Goal: Complete application form: Complete application form

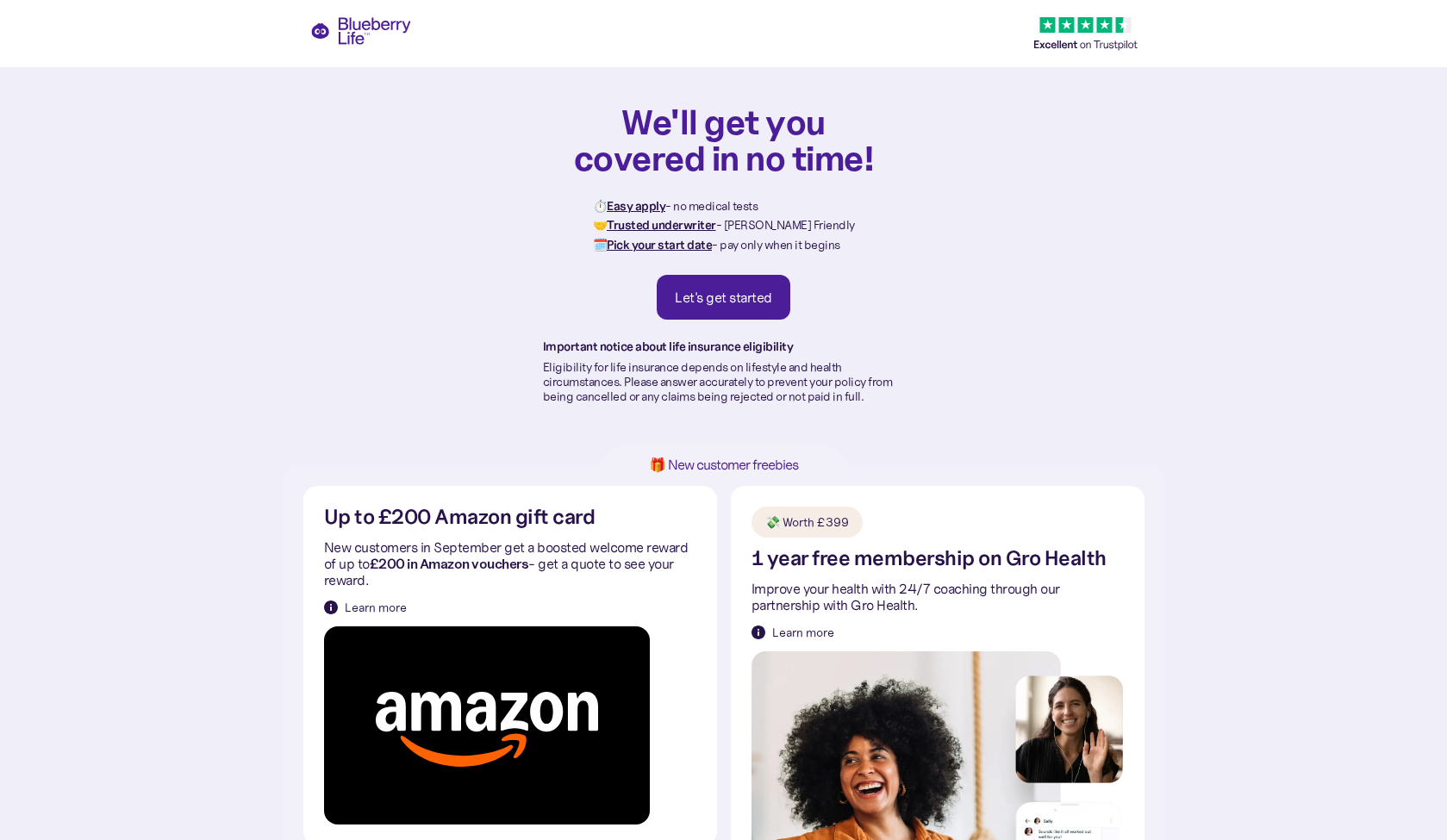
click at [736, 300] on div "Let's get started" at bounding box center [723, 297] width 98 height 17
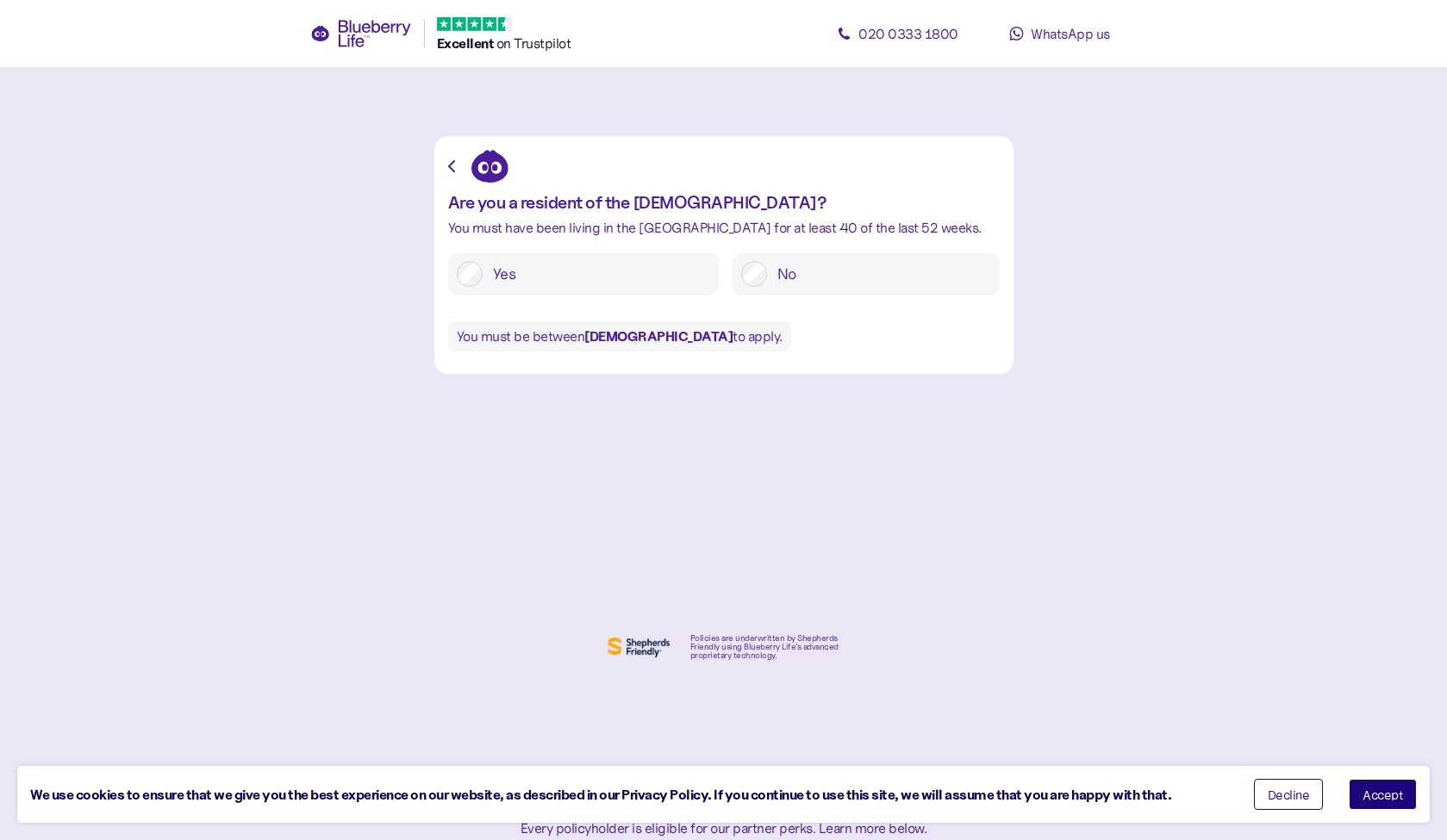
click at [504, 271] on label "Yes" at bounding box center [596, 274] width 227 height 26
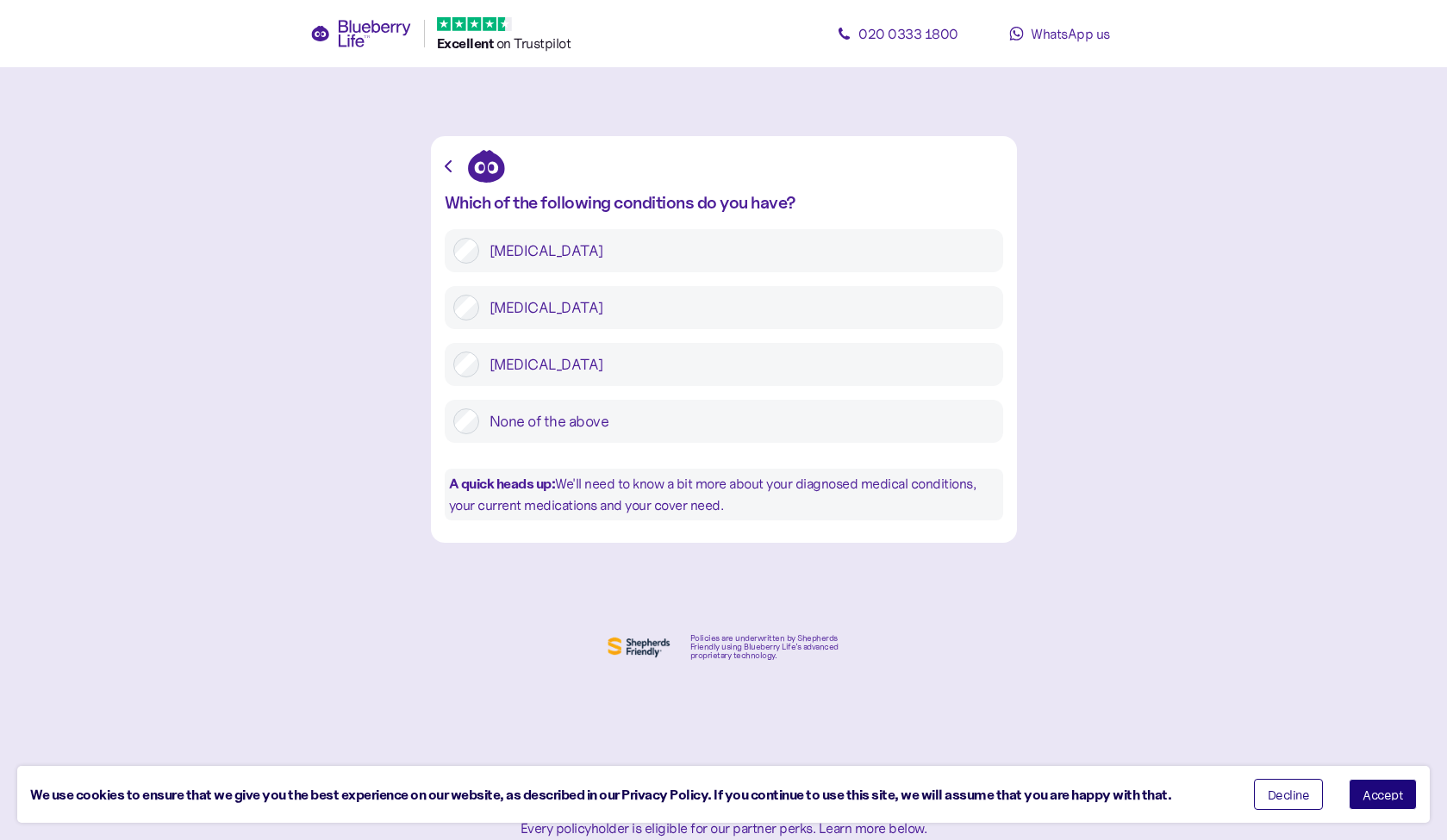
click at [501, 303] on label "Type 2 diabetes" at bounding box center [737, 307] width 515 height 26
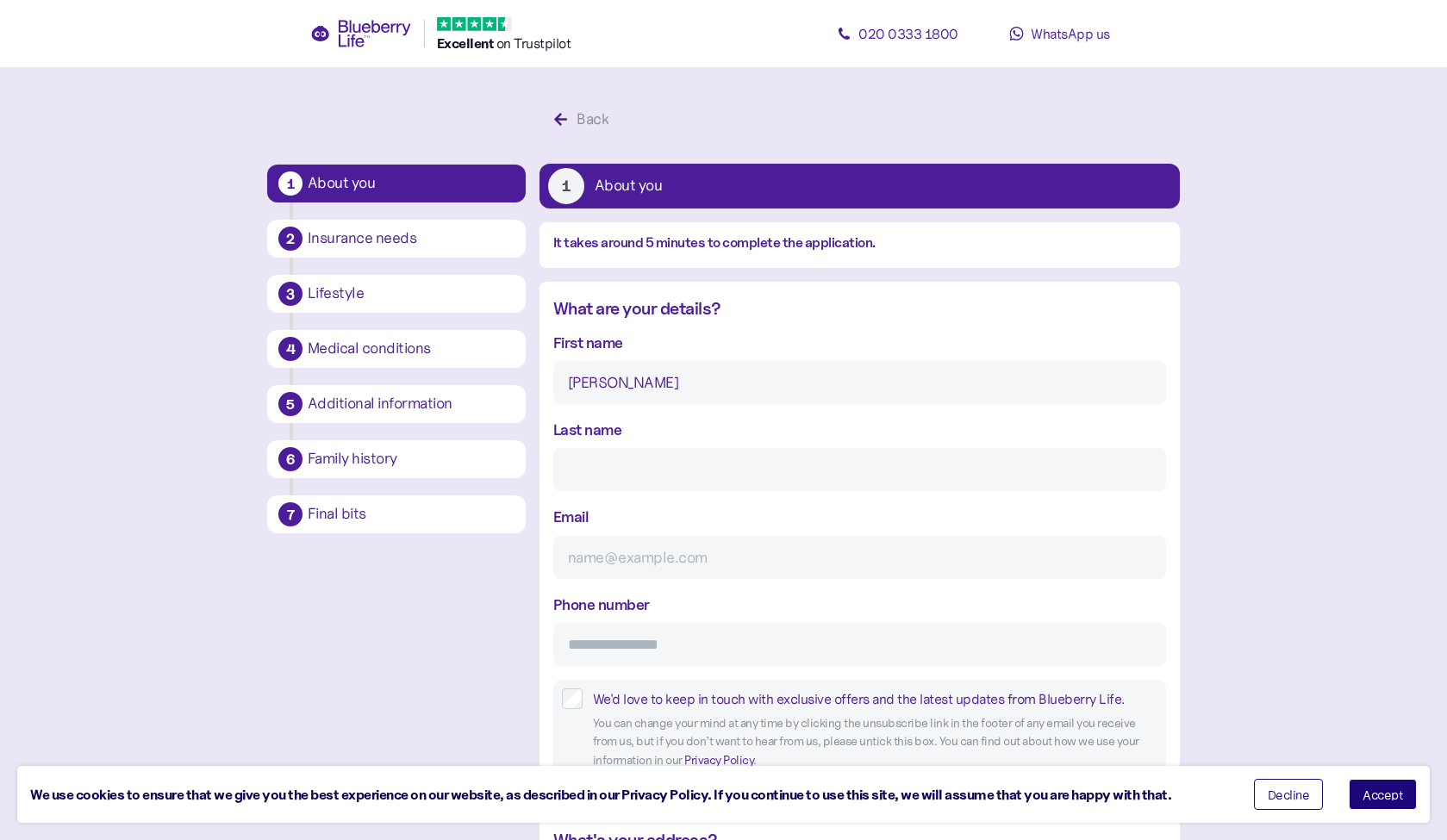
type input "kathleen"
type input "Hawke"
type input "kathhawke99@aol.com"
type input "**********"
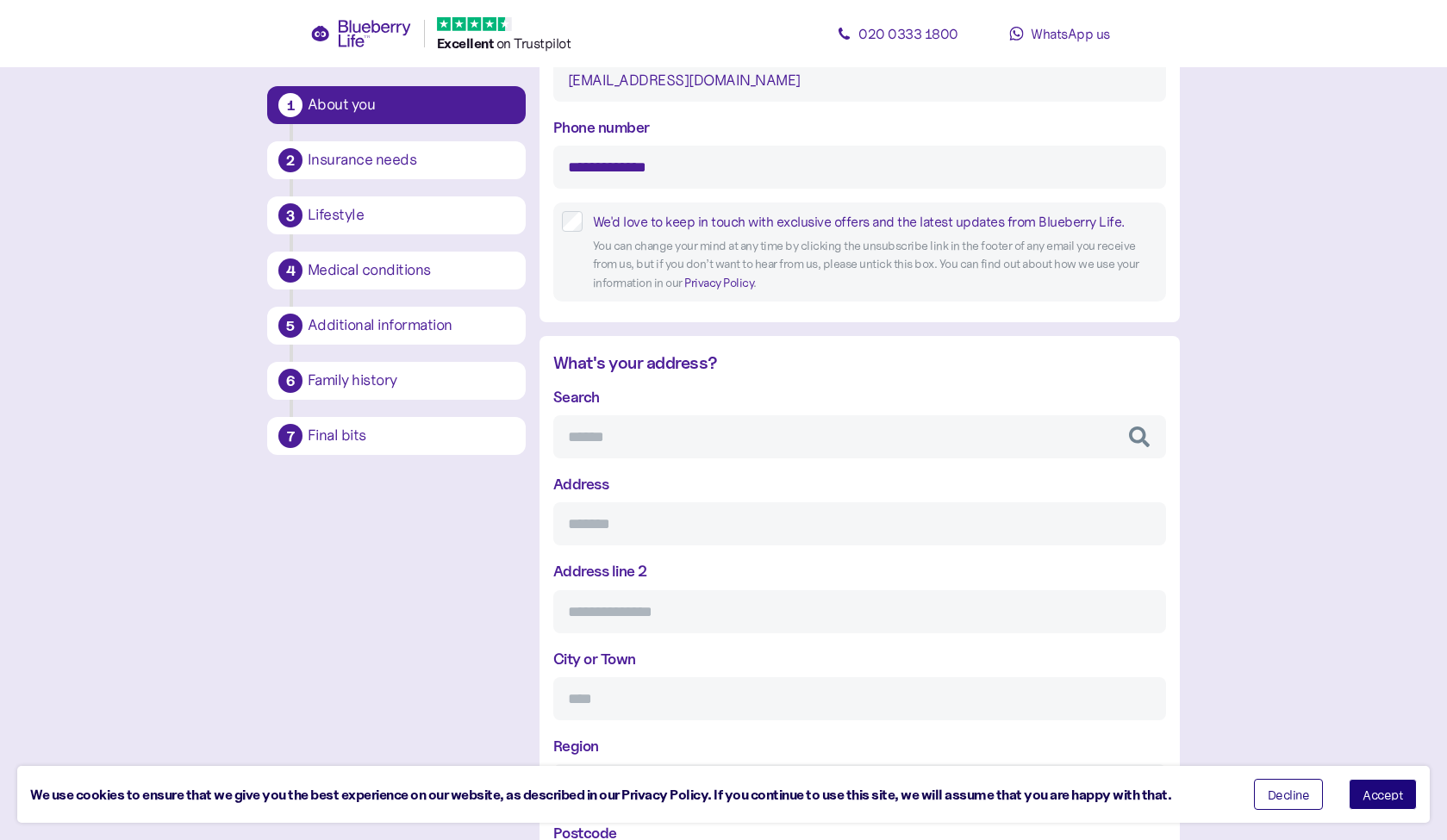
scroll to position [487, 0]
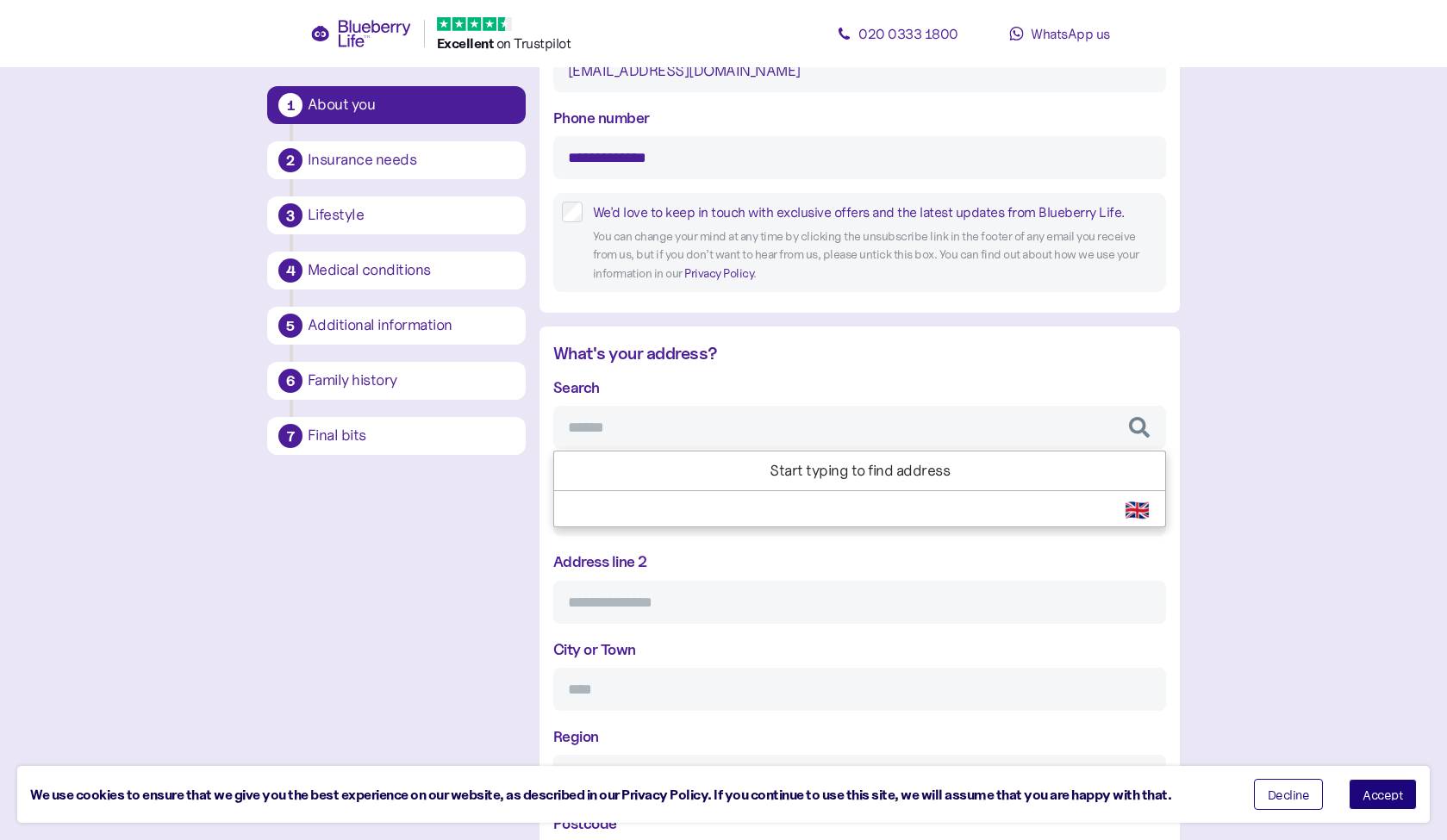
click at [613, 420] on input "Search" at bounding box center [859, 427] width 613 height 44
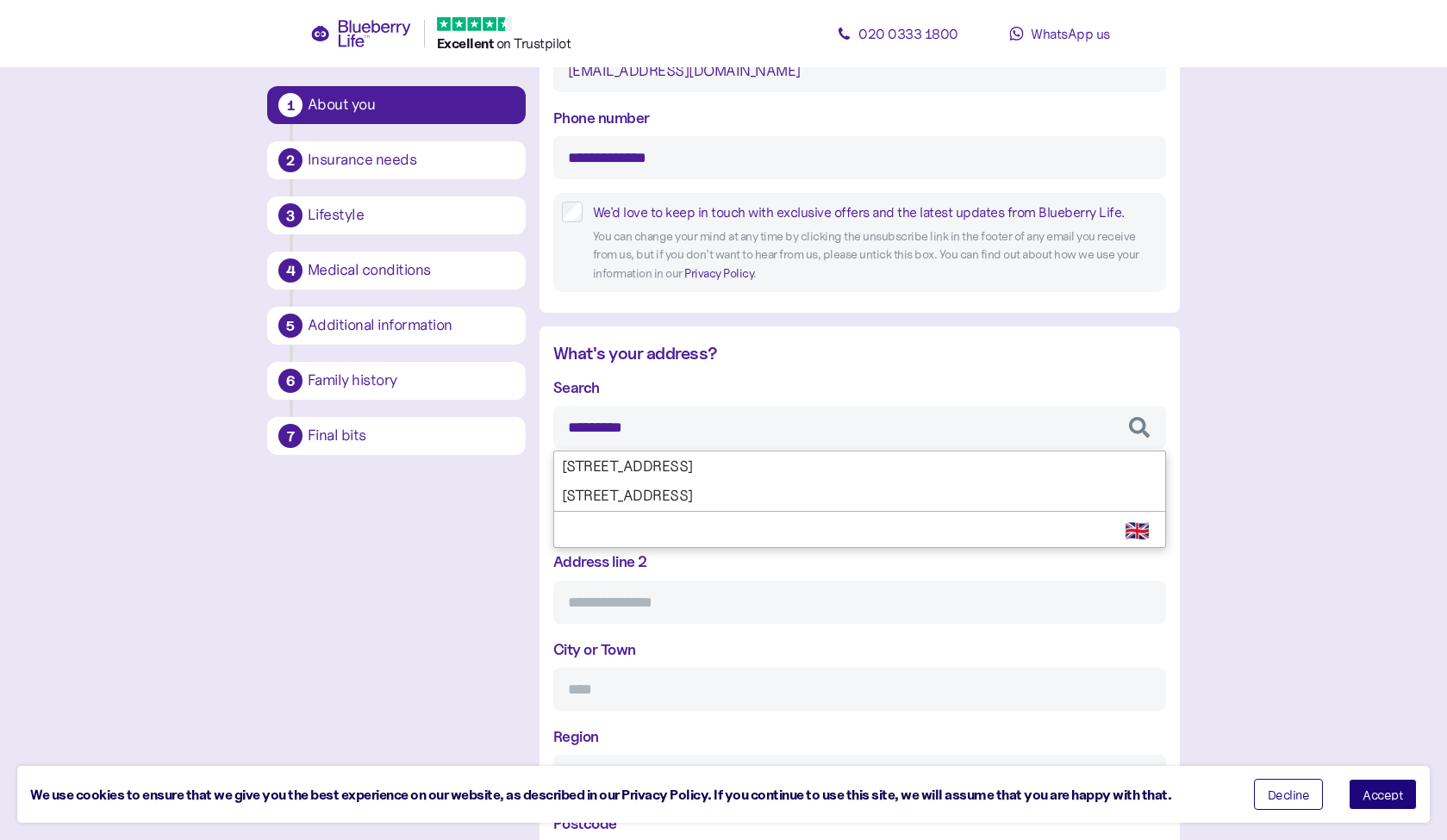
type input "**********"
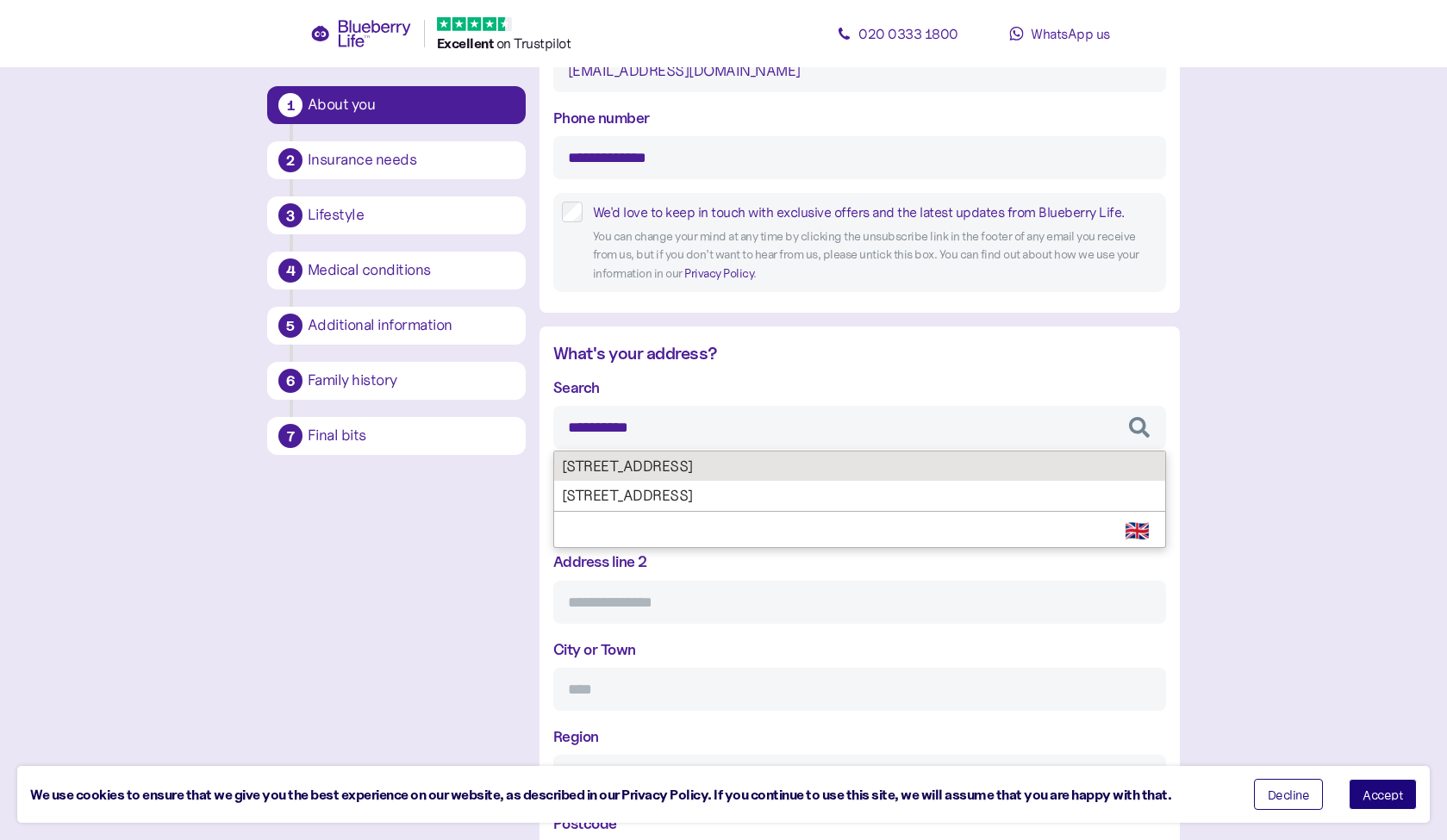
type input "**********"
type input "*******"
type input "******"
type input "*******"
click at [616, 454] on div "**********" at bounding box center [859, 630] width 613 height 510
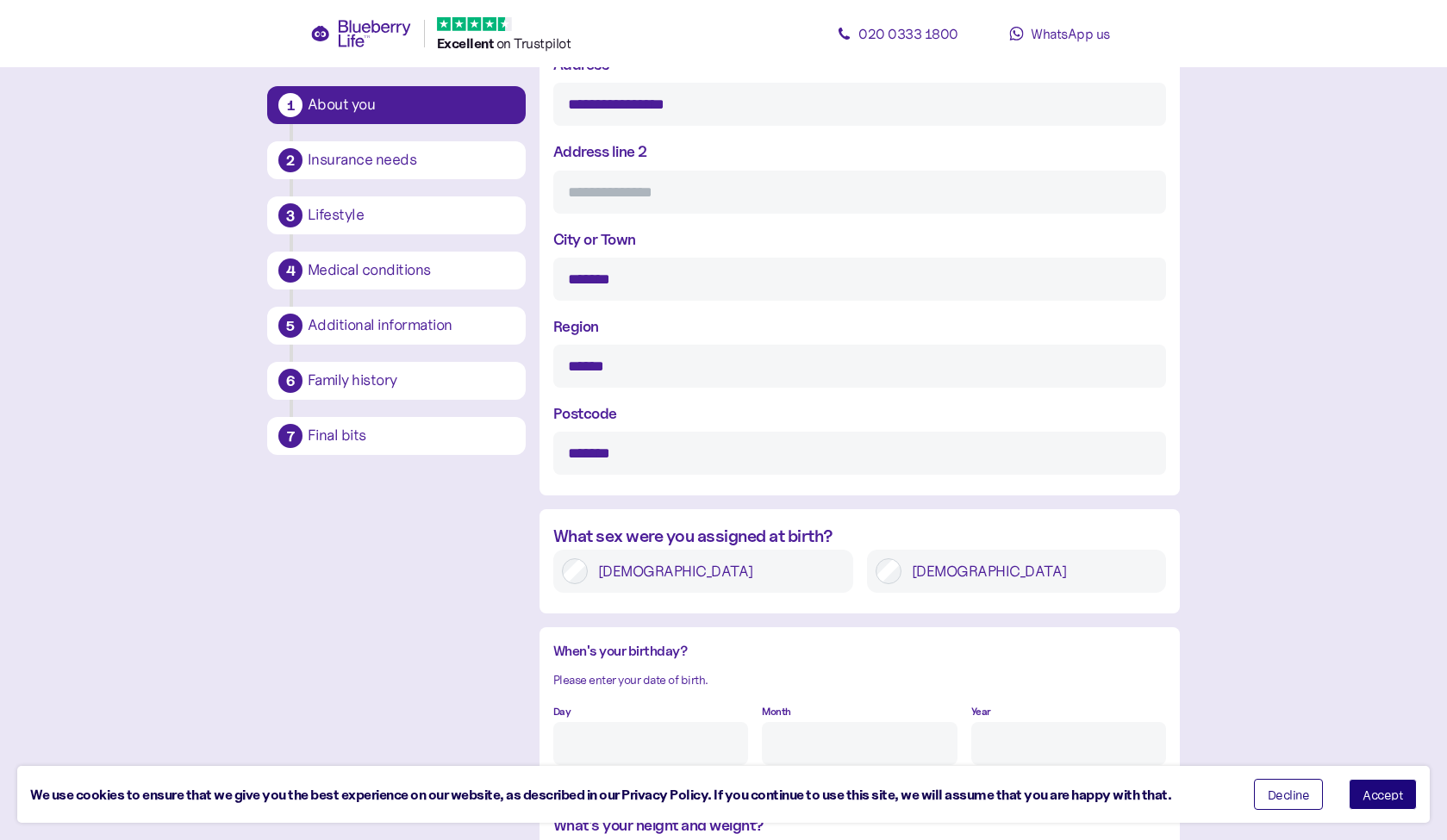
scroll to position [902, 0]
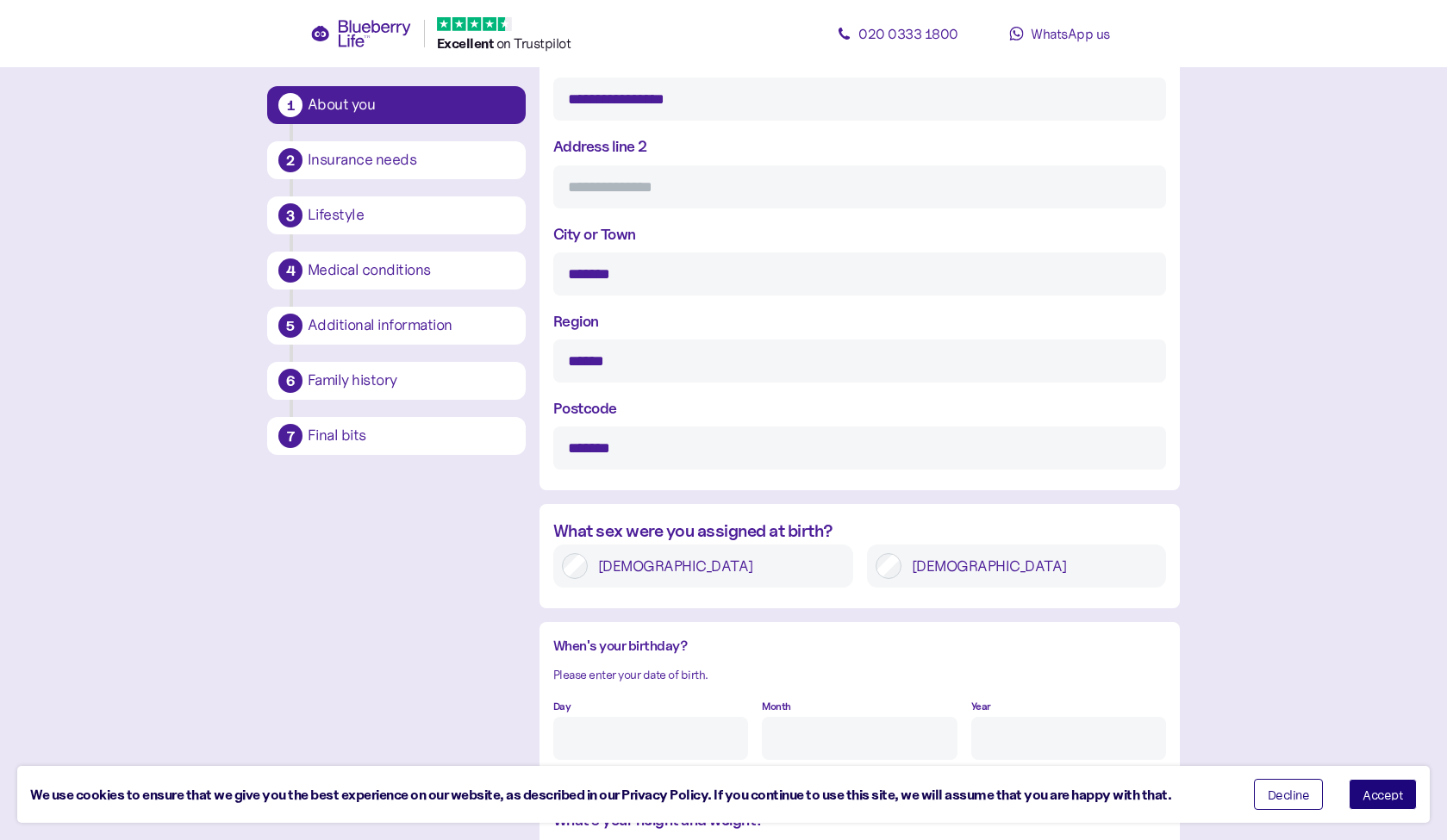
type input "**********"
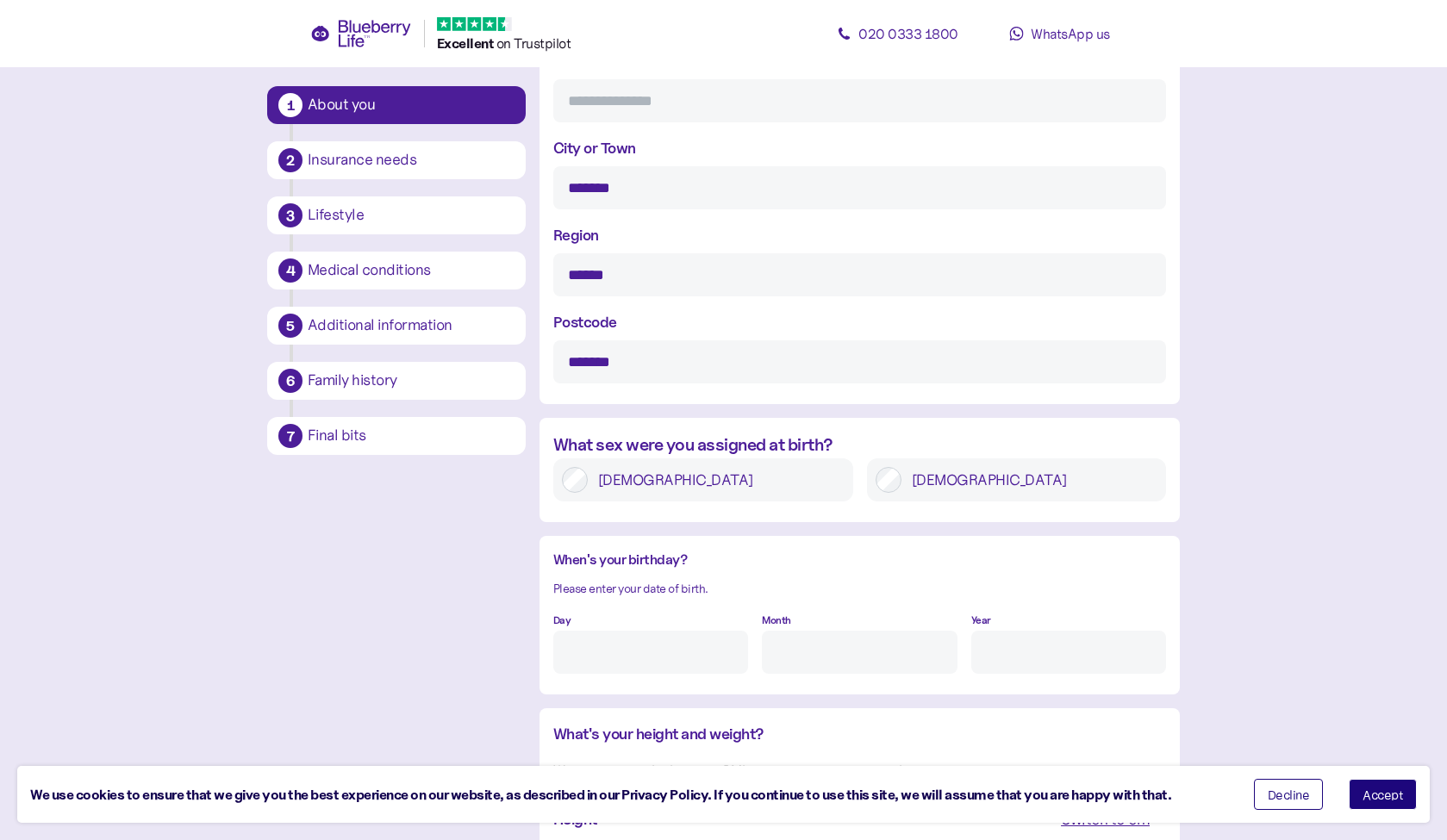
scroll to position [1010, 0]
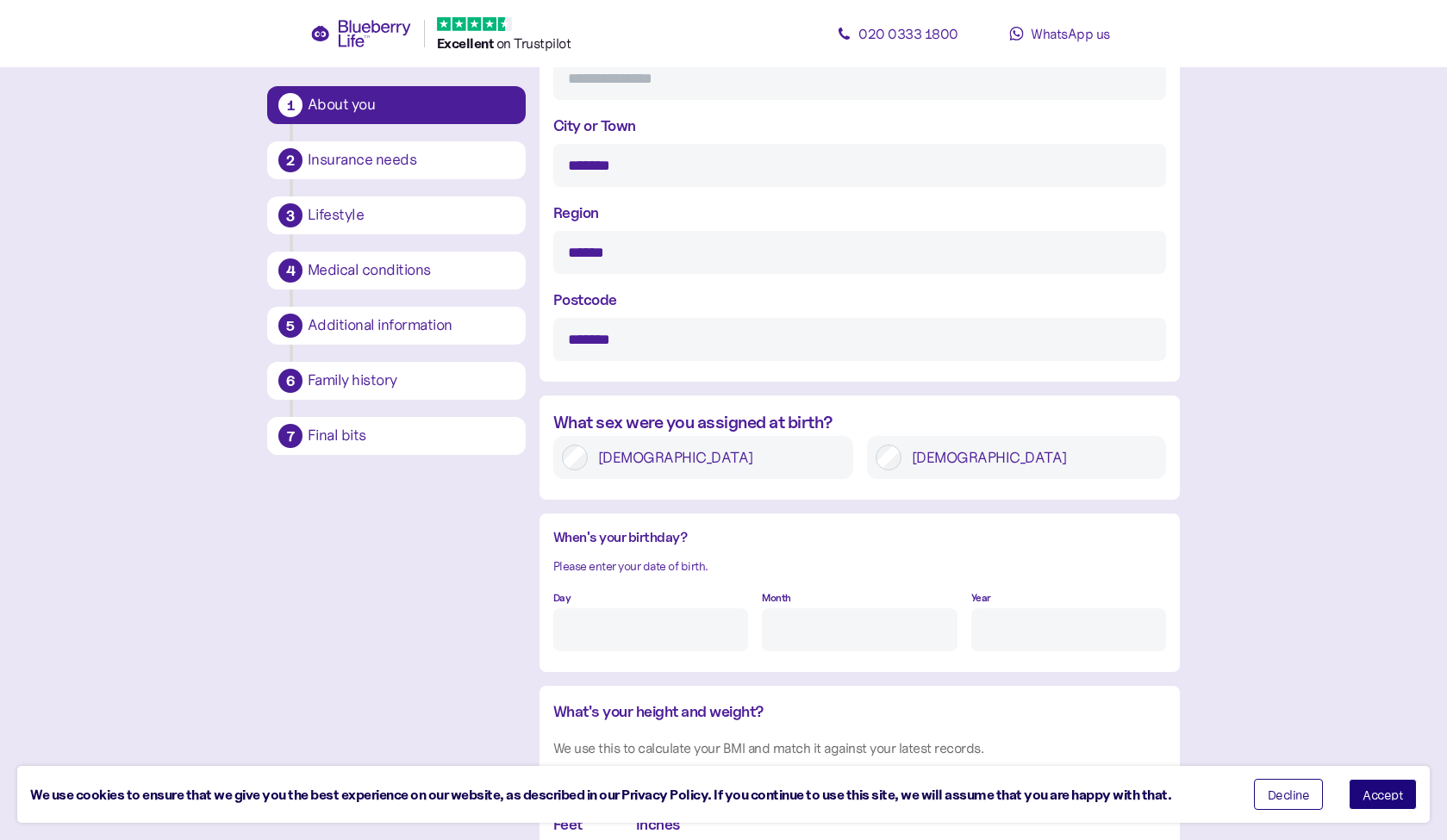
click at [603, 616] on input "Day" at bounding box center [650, 630] width 195 height 44
type input "15"
type input "12"
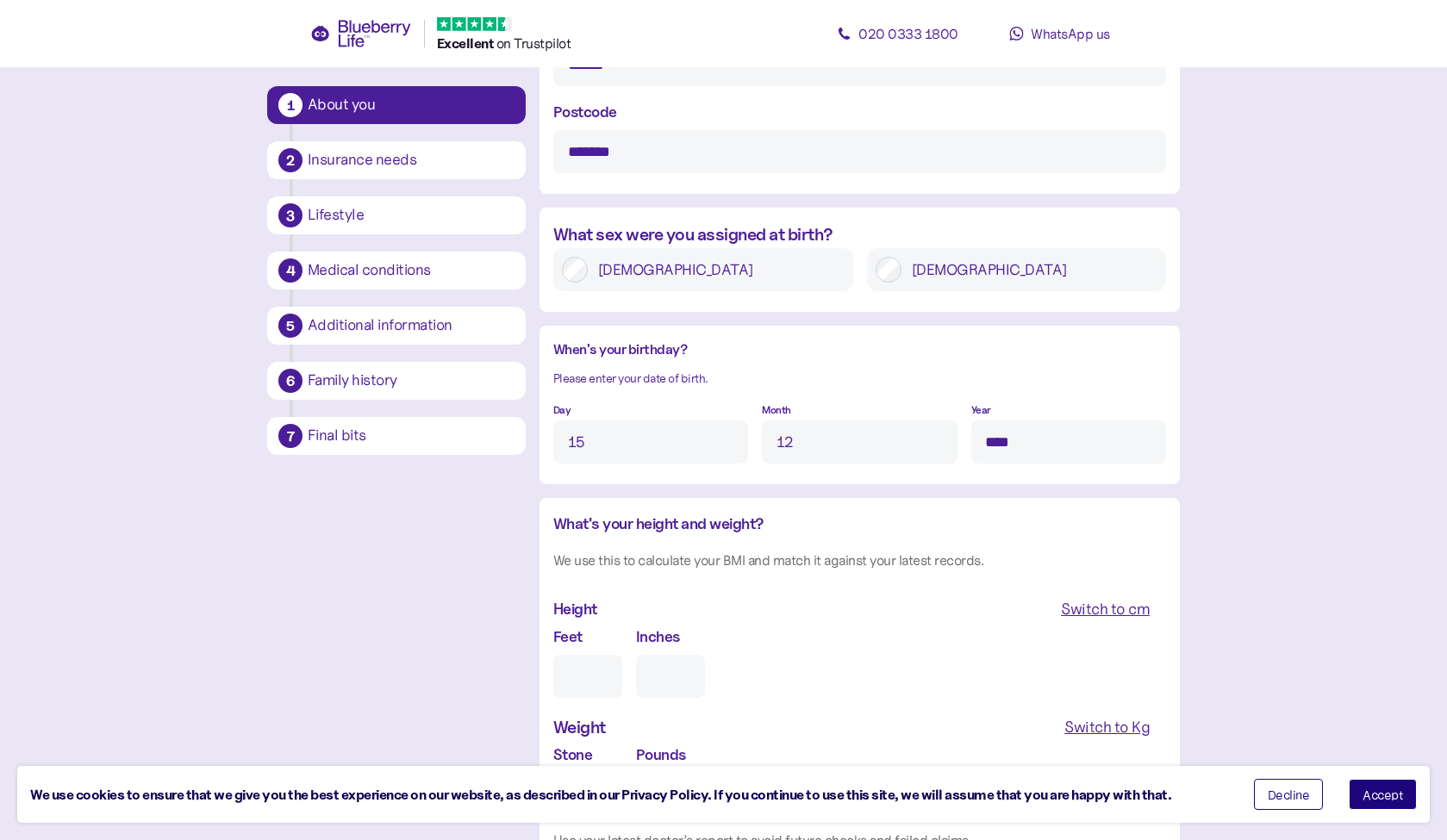
scroll to position [1302, 0]
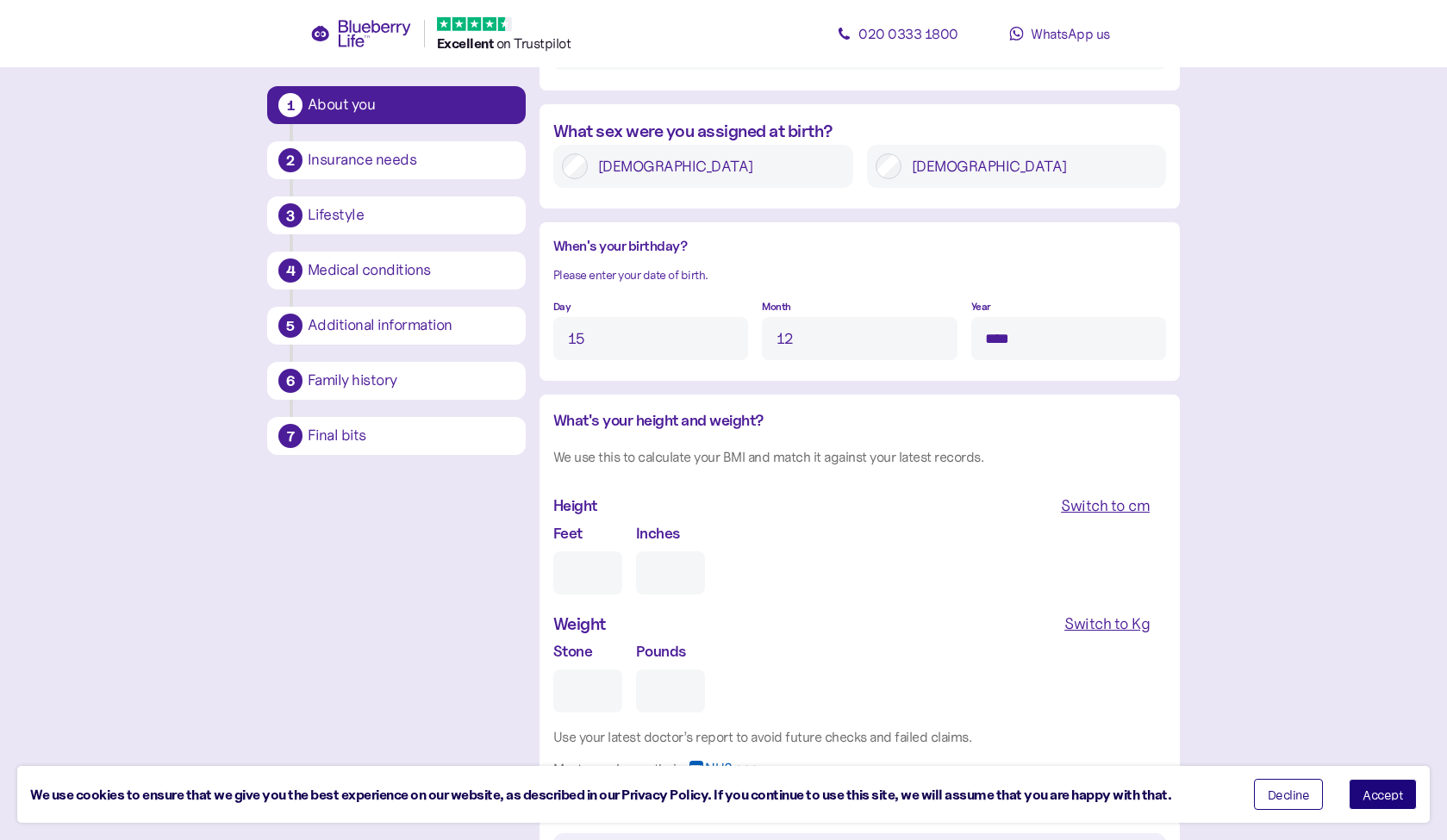
type input "****"
click at [588, 564] on input "Feet" at bounding box center [588, 573] width 69 height 44
type input "5"
type input "0"
type input "5"
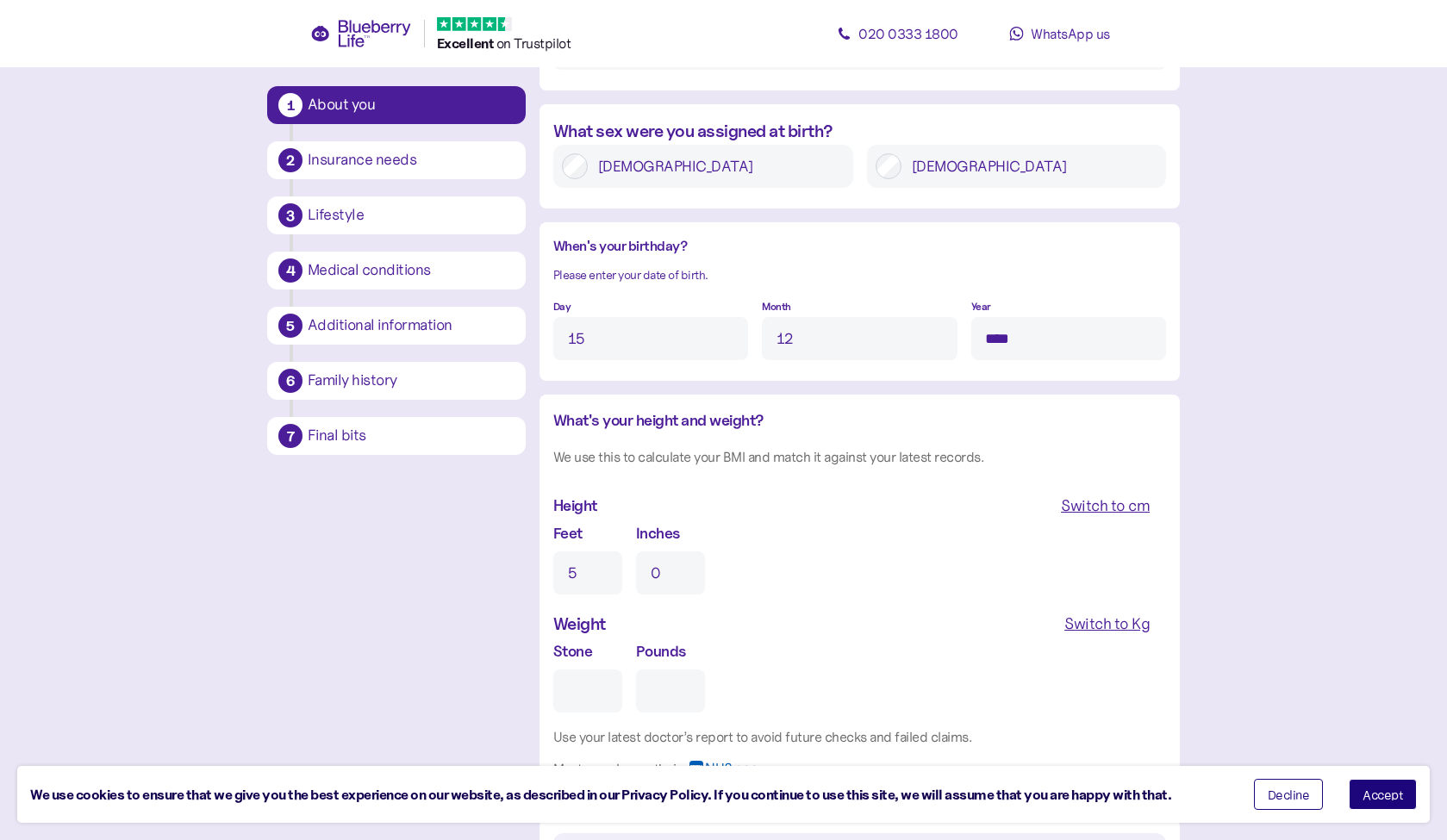
click at [652, 562] on input "0" at bounding box center [670, 573] width 69 height 44
drag, startPoint x: 662, startPoint y: 563, endPoint x: 652, endPoint y: 561, distance: 10.2
click at [652, 561] on input "0" at bounding box center [670, 573] width 69 height 44
type input "5"
click at [578, 684] on input "Stone" at bounding box center [588, 691] width 69 height 44
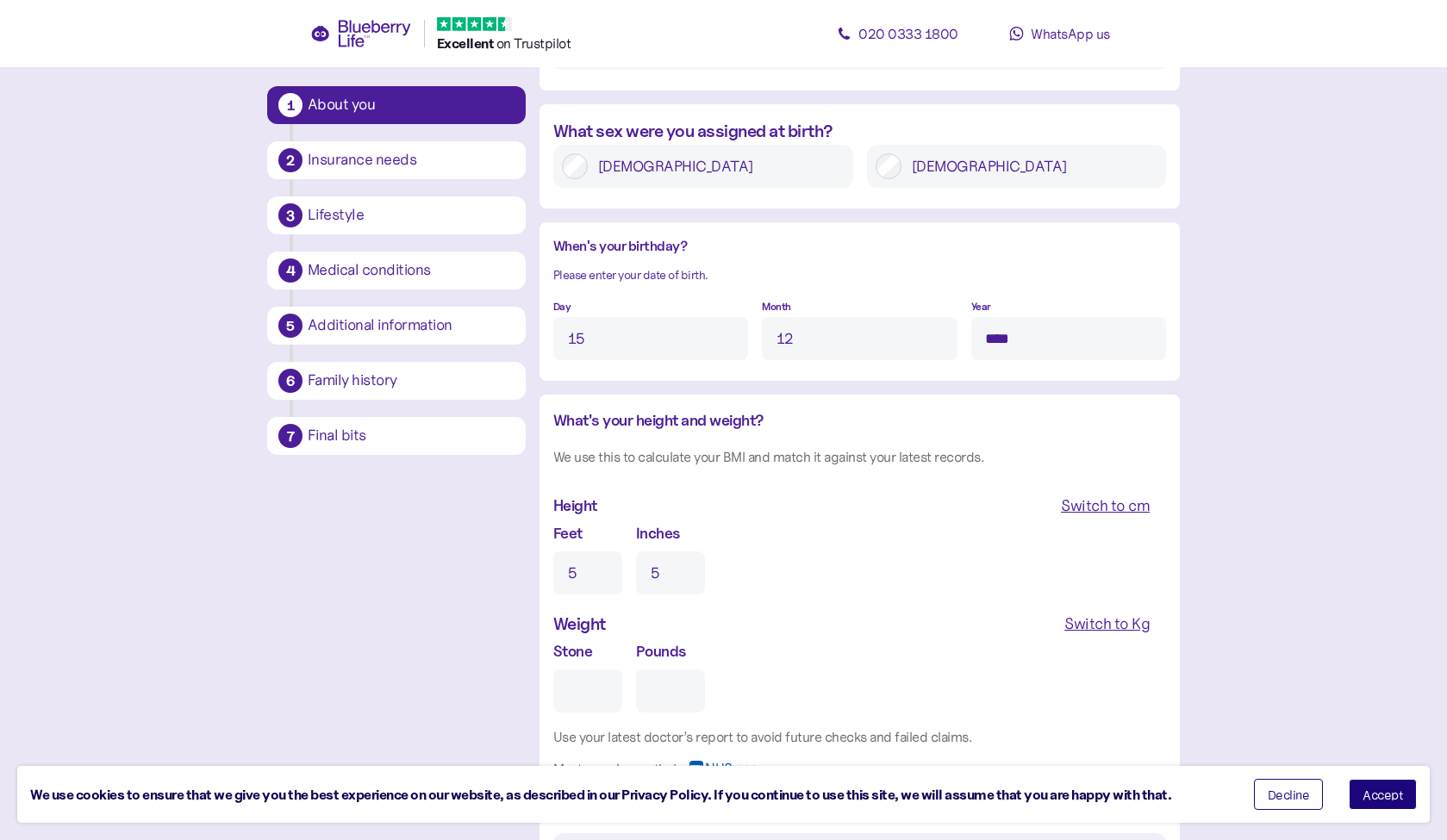
type input "1"
type input "0"
type input "16"
drag, startPoint x: 660, startPoint y: 677, endPoint x: 648, endPoint y: 677, distance: 12.0
click at [648, 677] on input "0" at bounding box center [670, 691] width 69 height 44
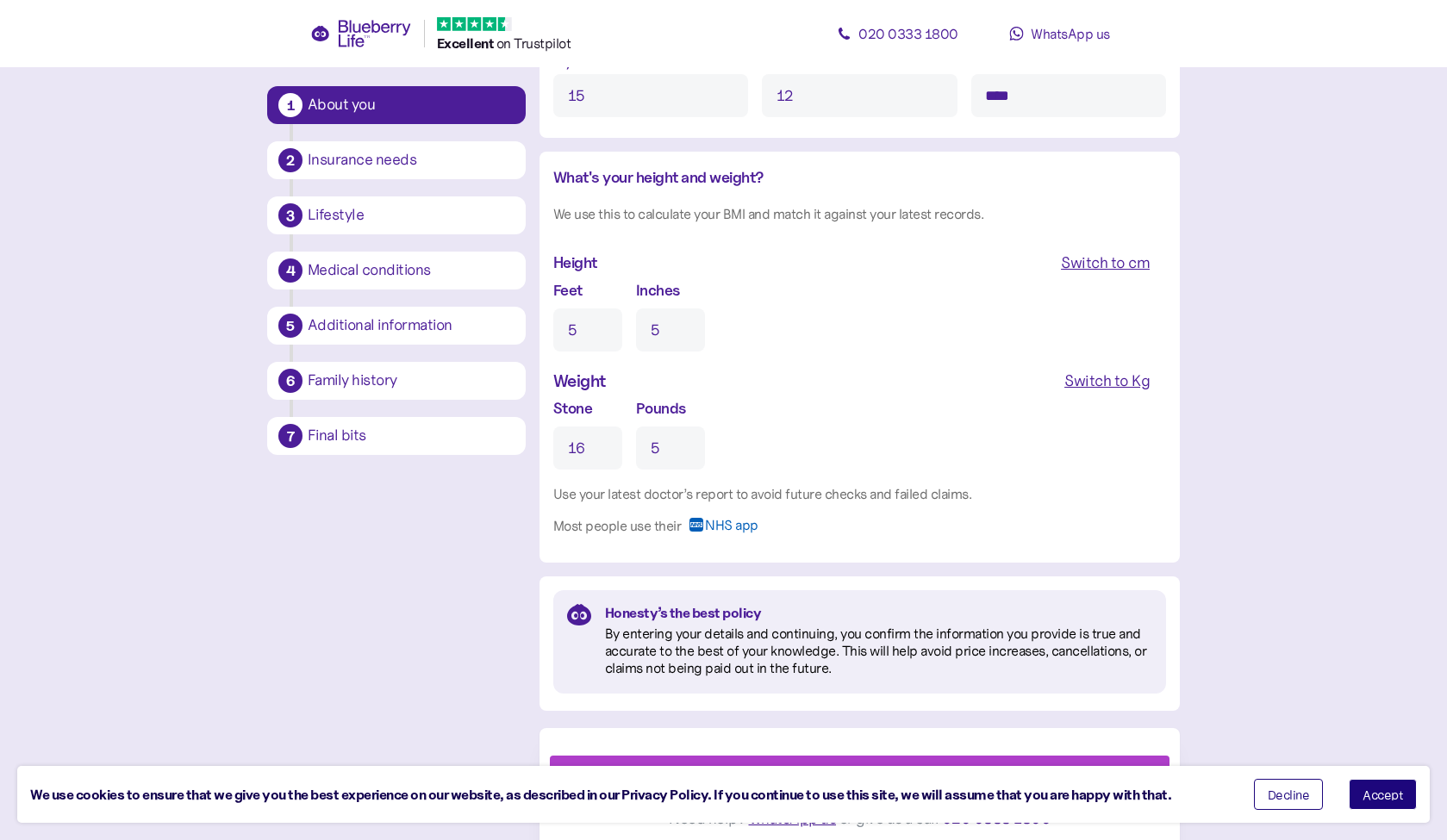
scroll to position [1544, 0]
type input "5"
click at [901, 758] on div "Next" at bounding box center [863, 778] width 581 height 42
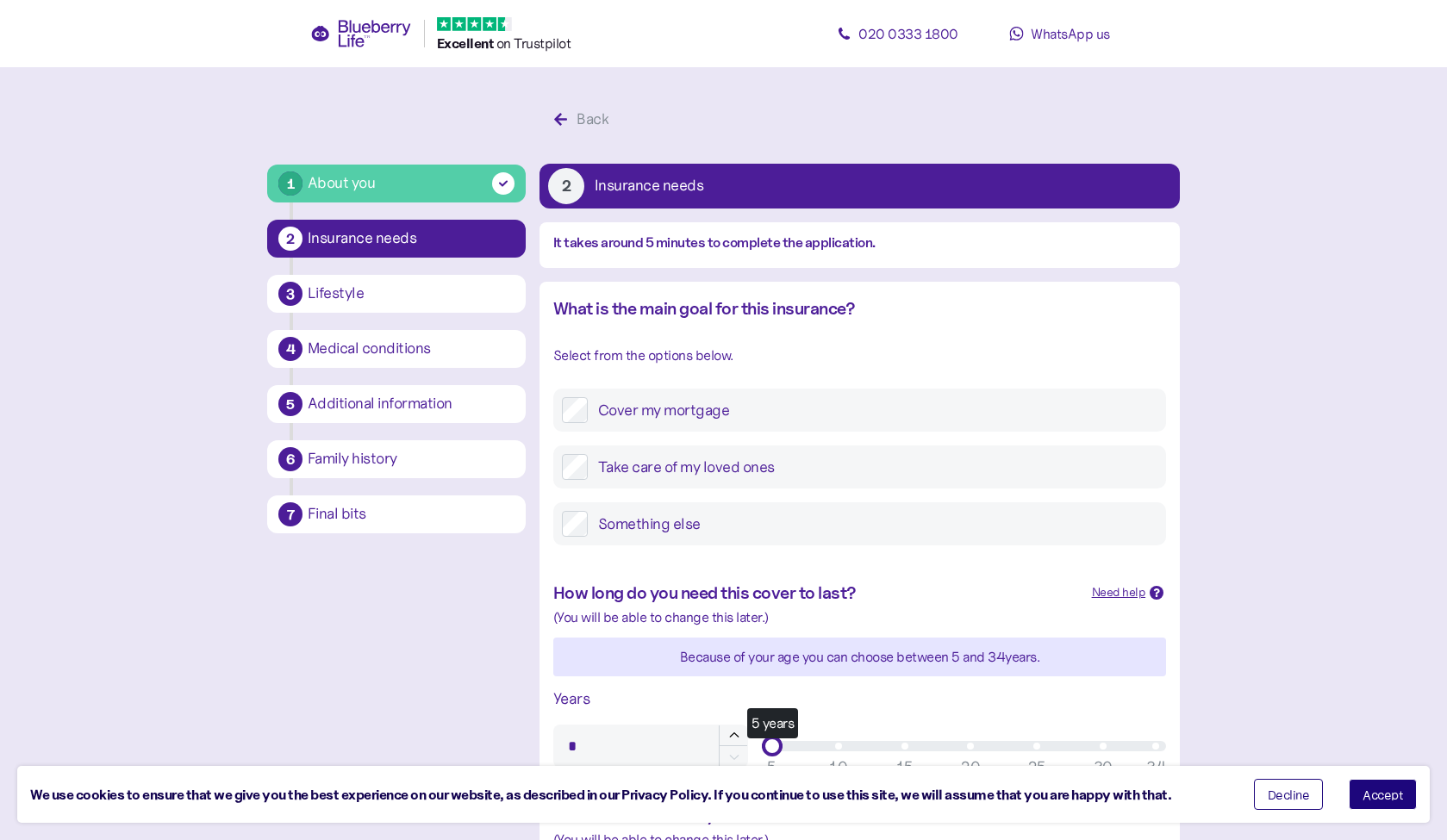
click at [653, 467] on label "Take care of my loved ones" at bounding box center [872, 466] width 569 height 26
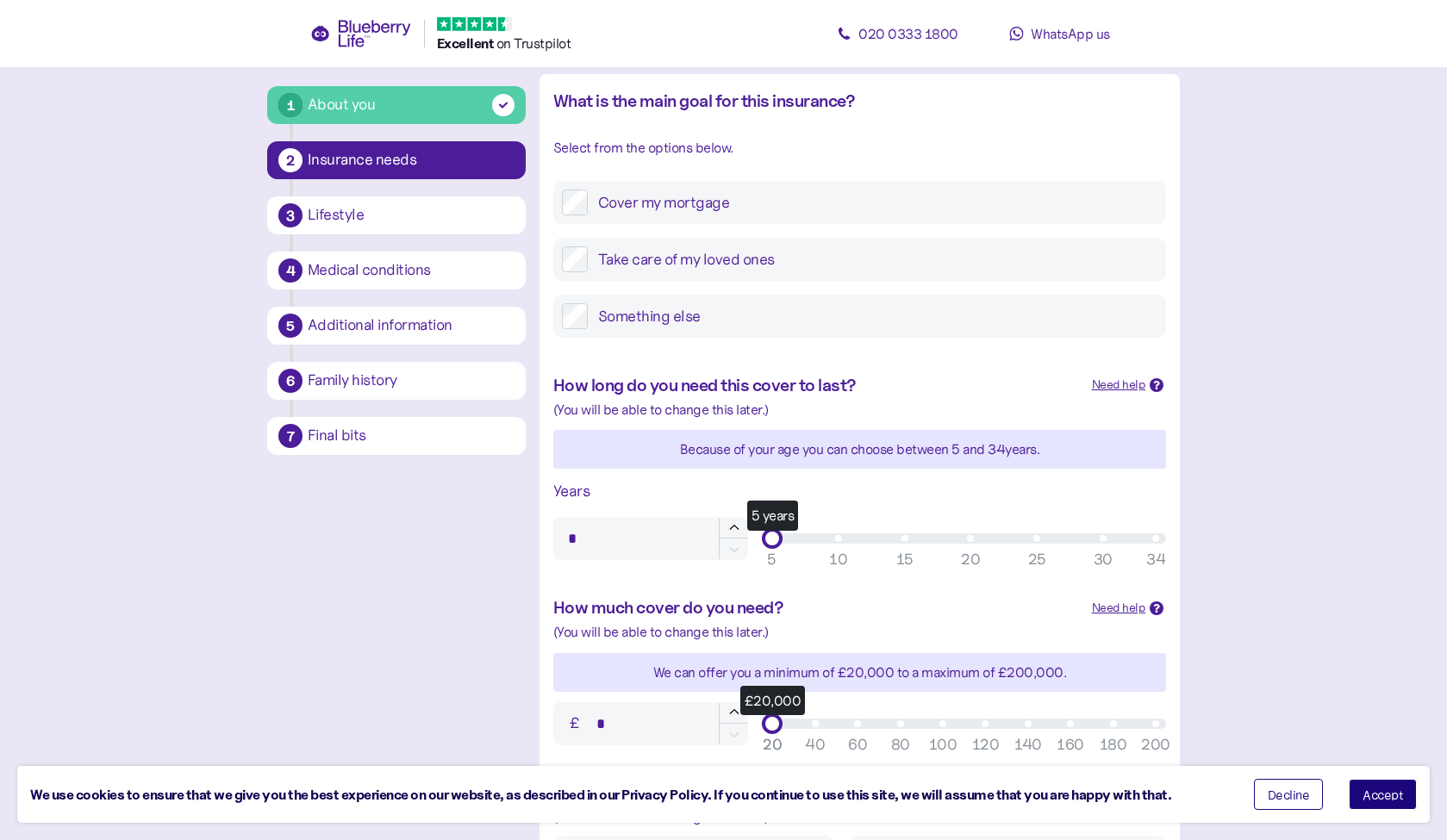
scroll to position [272, 0]
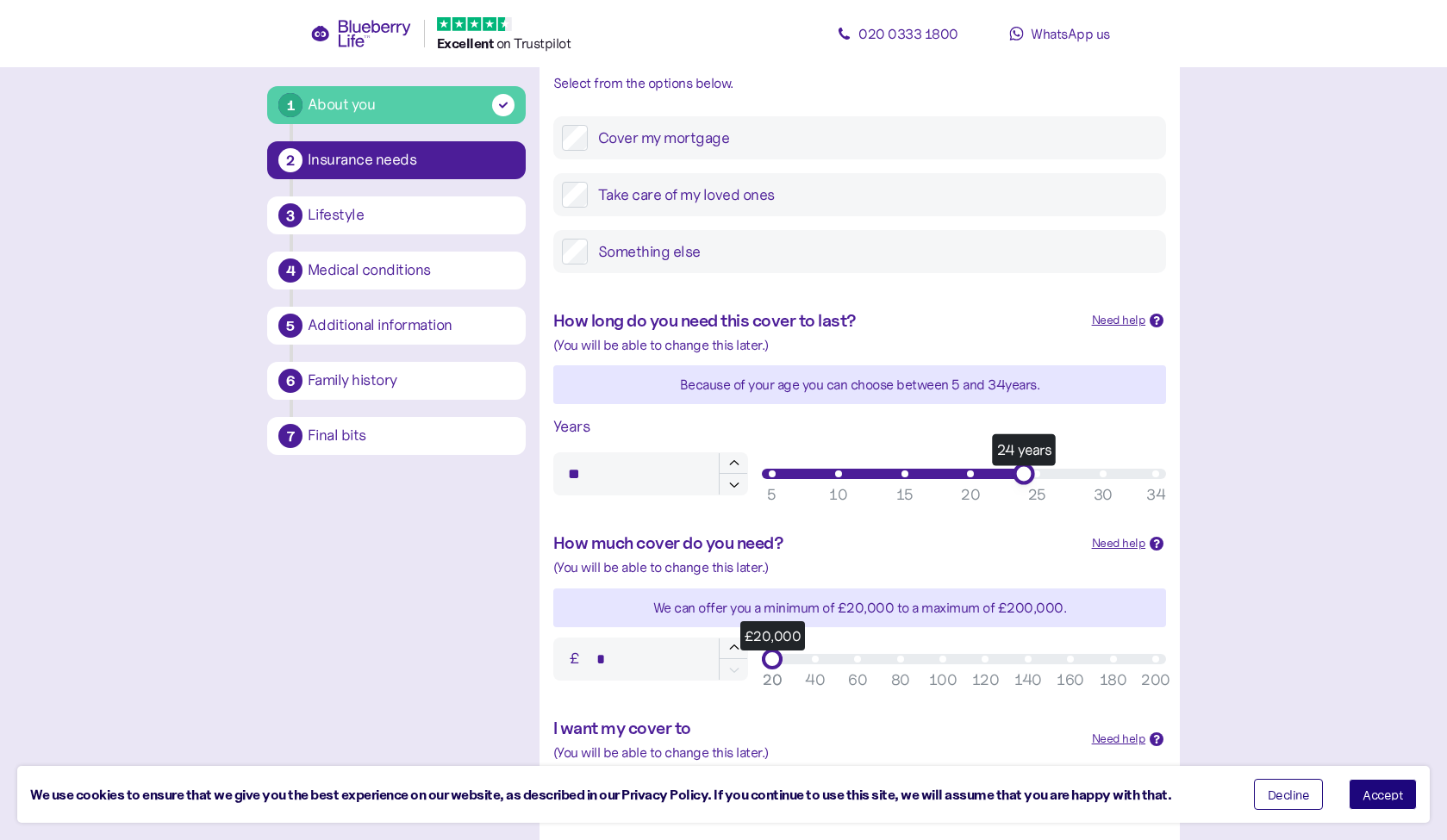
type input "**"
drag, startPoint x: 778, startPoint y: 467, endPoint x: 1034, endPoint y: 472, distance: 256.0
click at [1034, 472] on div "25 years" at bounding box center [1036, 473] width 21 height 21
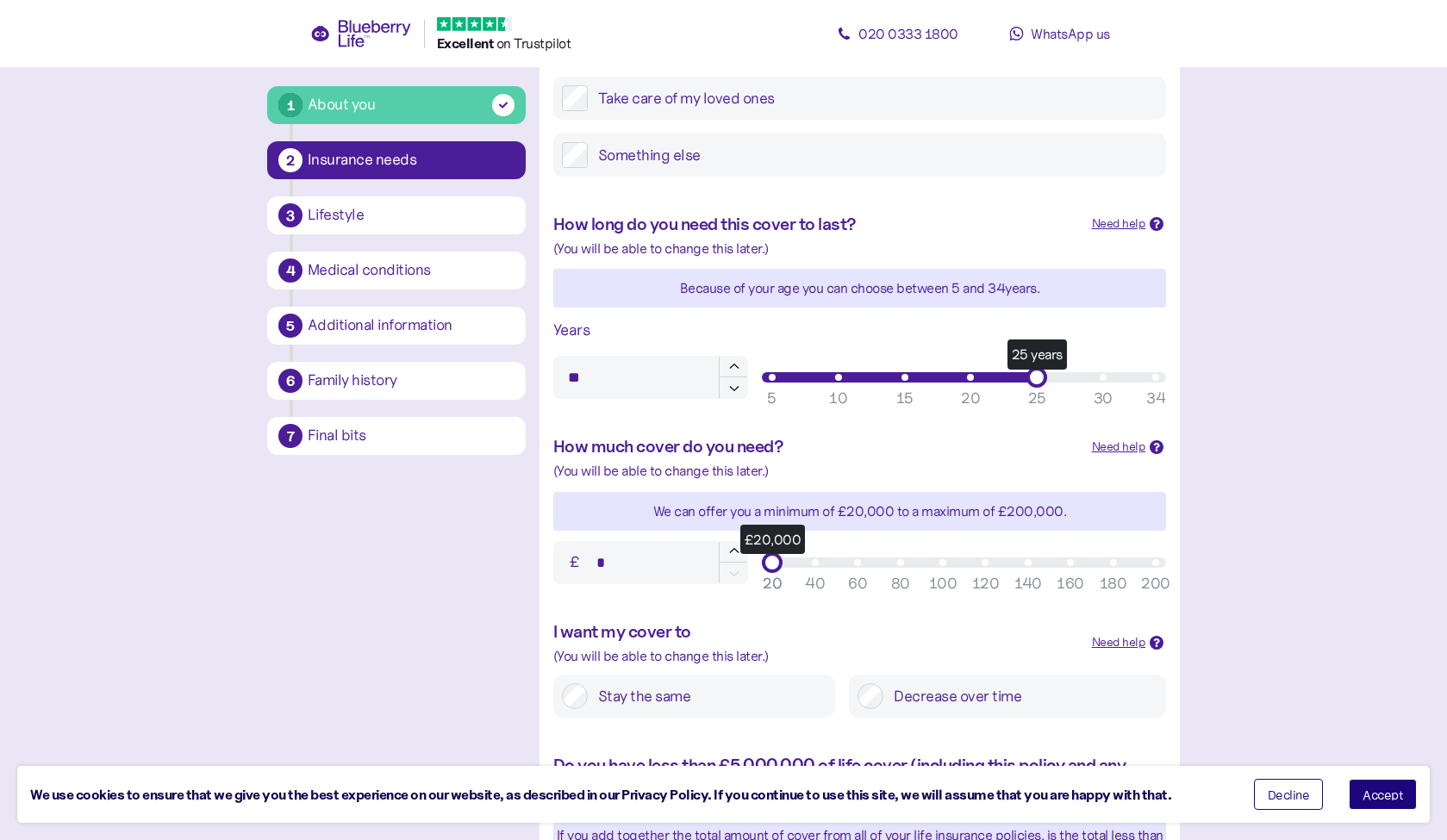
scroll to position [372, 0]
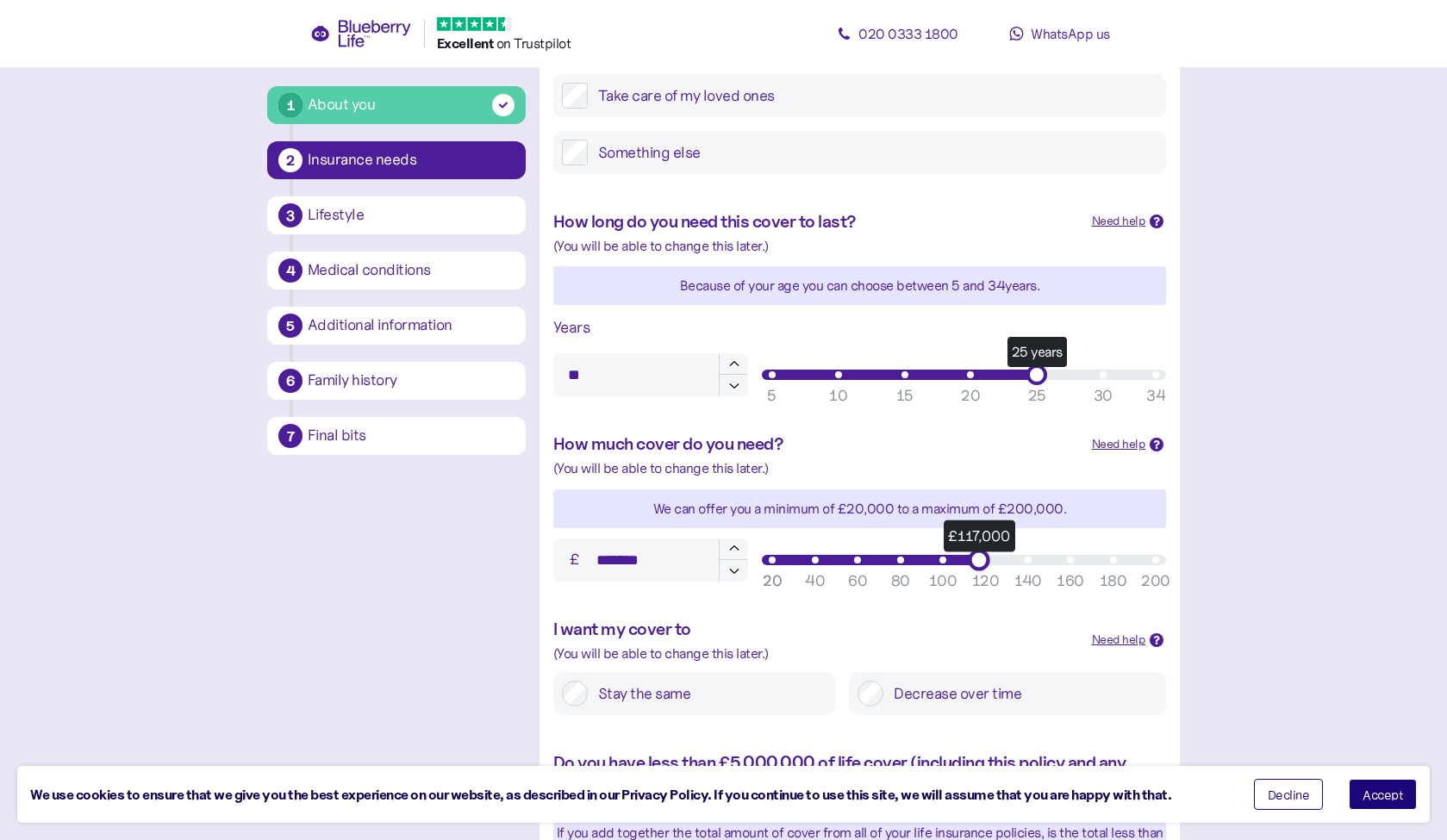
type input "*******"
drag, startPoint x: 777, startPoint y: 554, endPoint x: 1190, endPoint y: 572, distance: 413.4
click at [1190, 572] on div "1 About you 2 Insurance needs 3 Lifestyle 4 Medical conditions 5 Additional inf…" at bounding box center [723, 398] width 940 height 1335
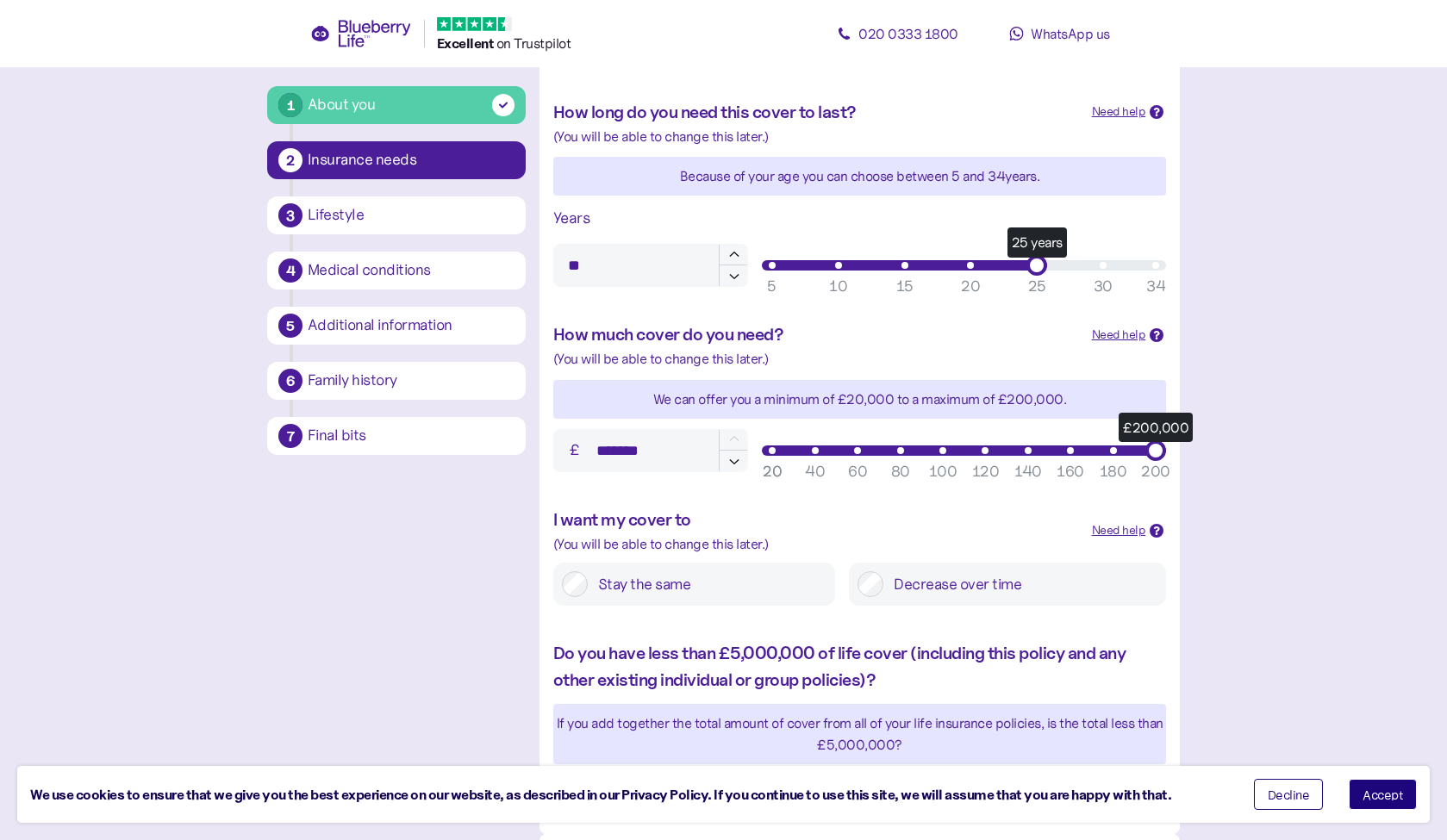
scroll to position [484, 0]
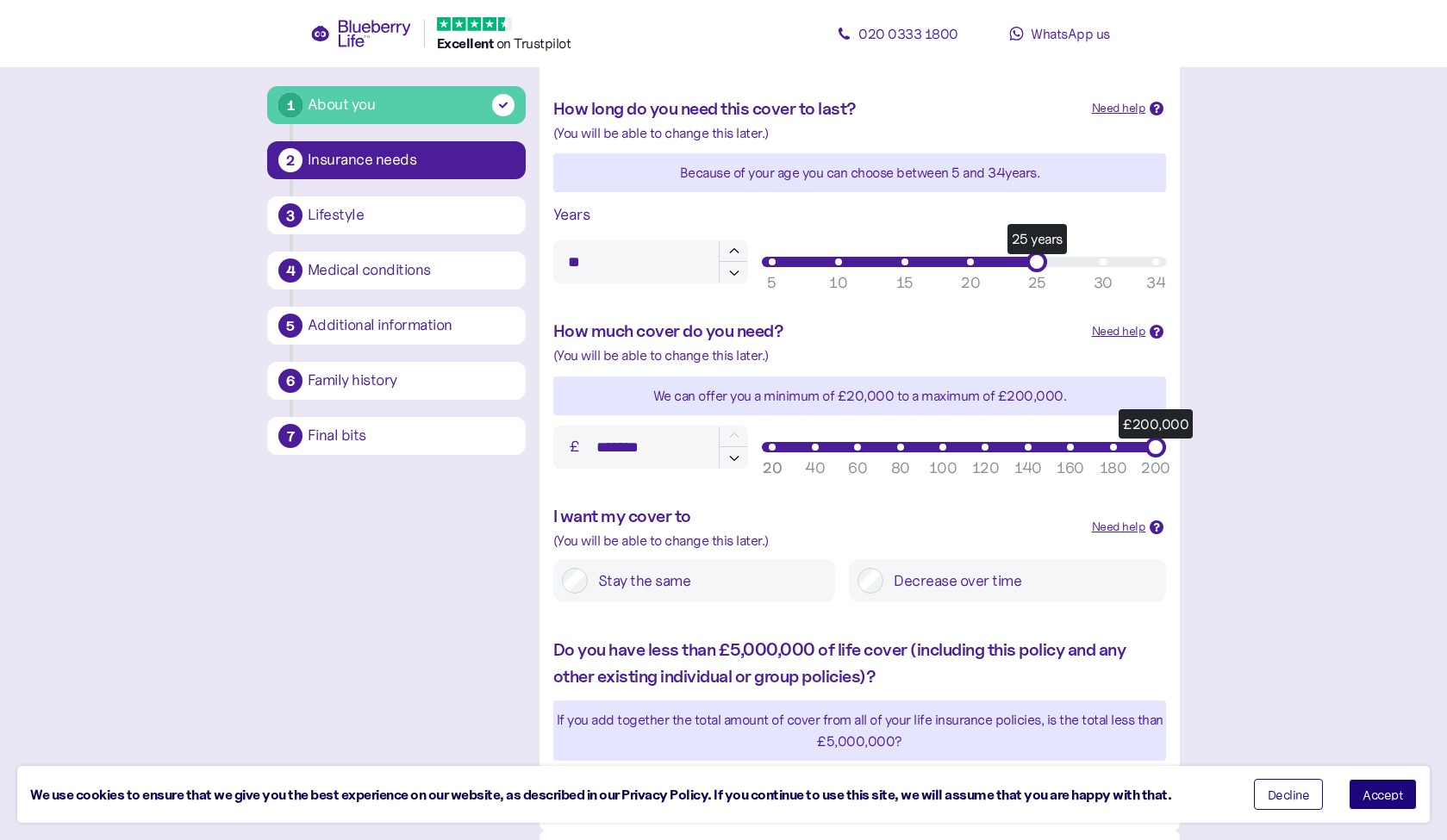
click at [605, 572] on label "Stay the same" at bounding box center [707, 581] width 239 height 26
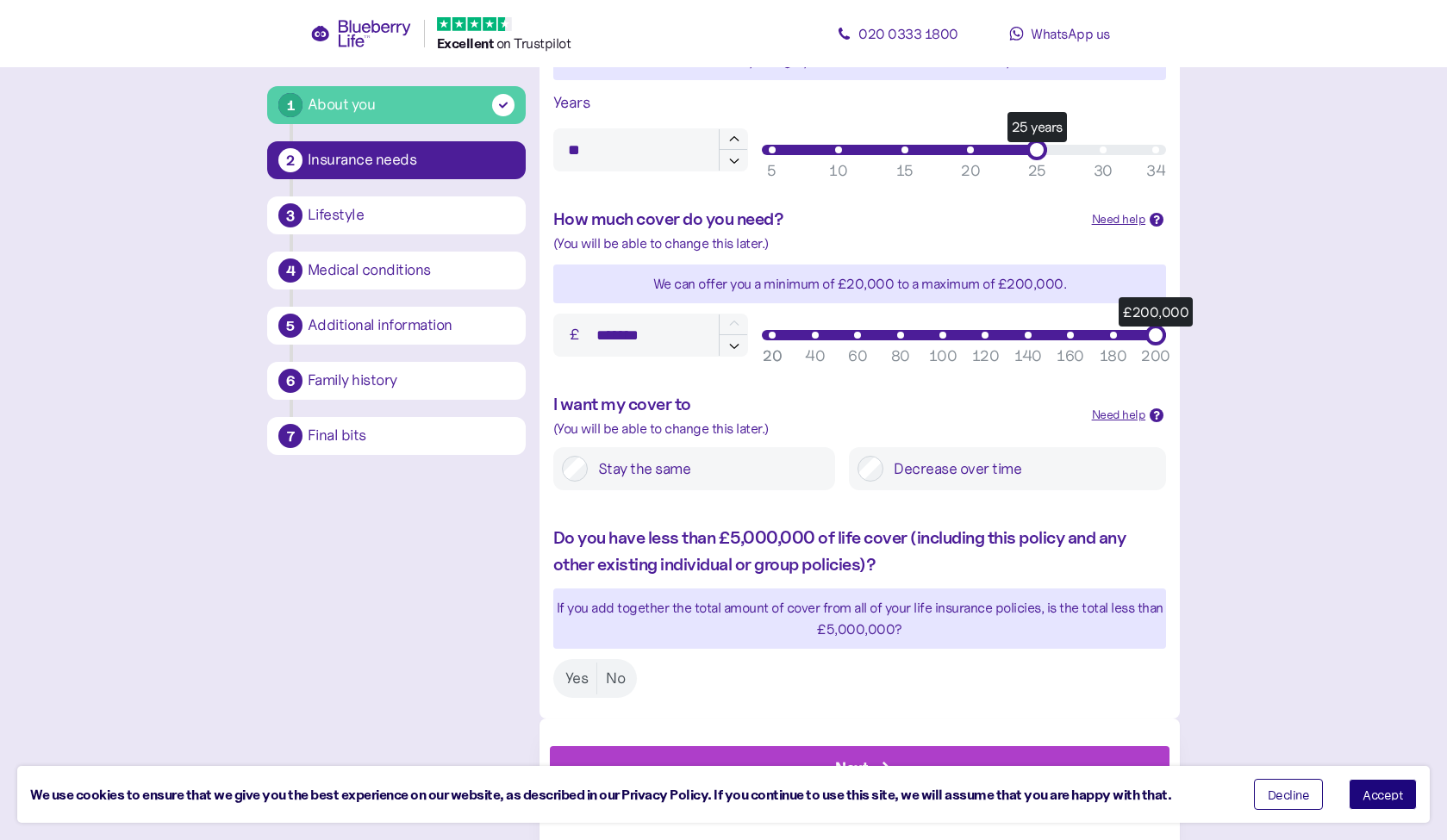
scroll to position [589, 0]
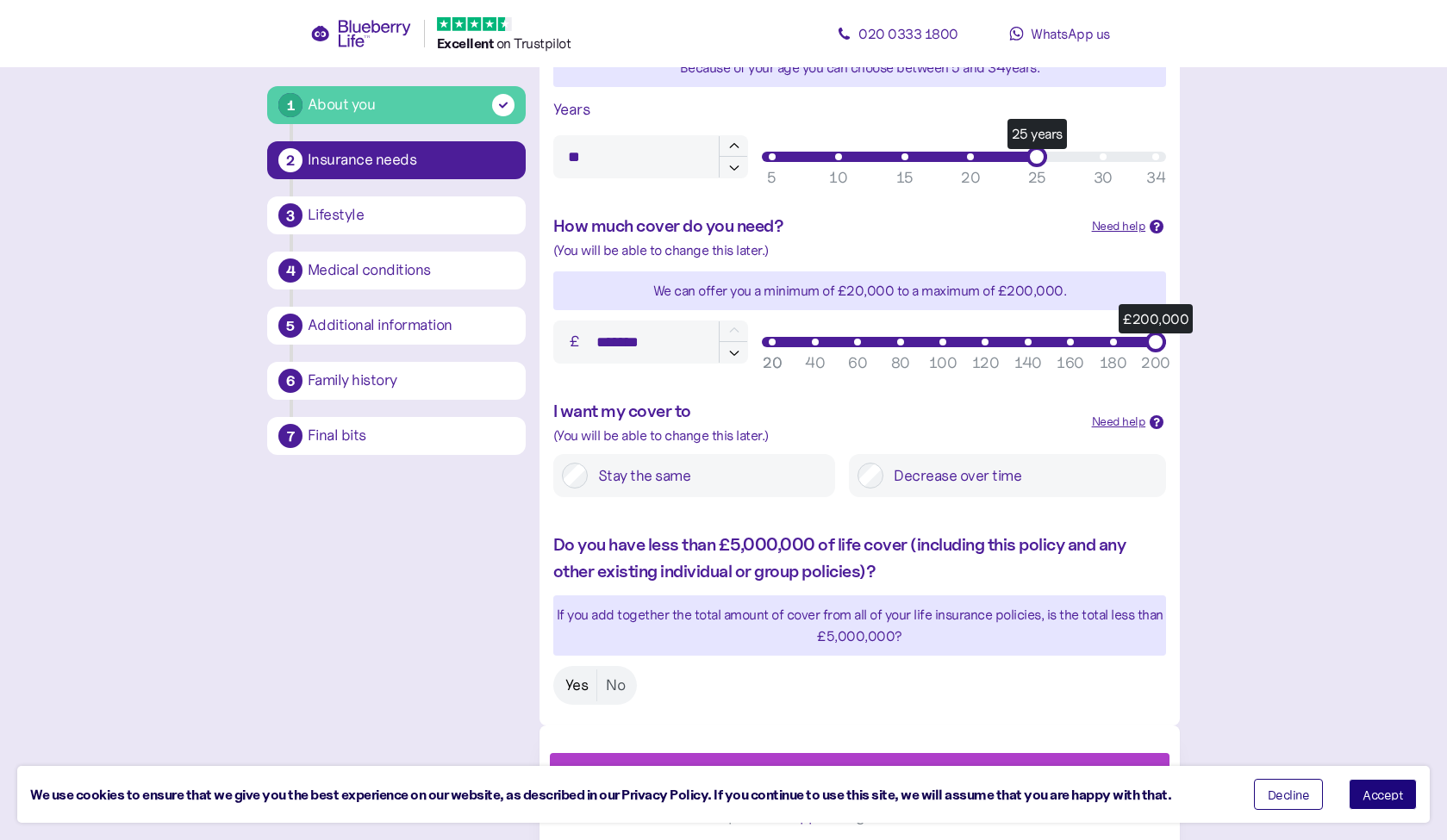
click at [581, 679] on label "Yes" at bounding box center [577, 685] width 41 height 32
click at [803, 758] on div "Next" at bounding box center [863, 774] width 581 height 42
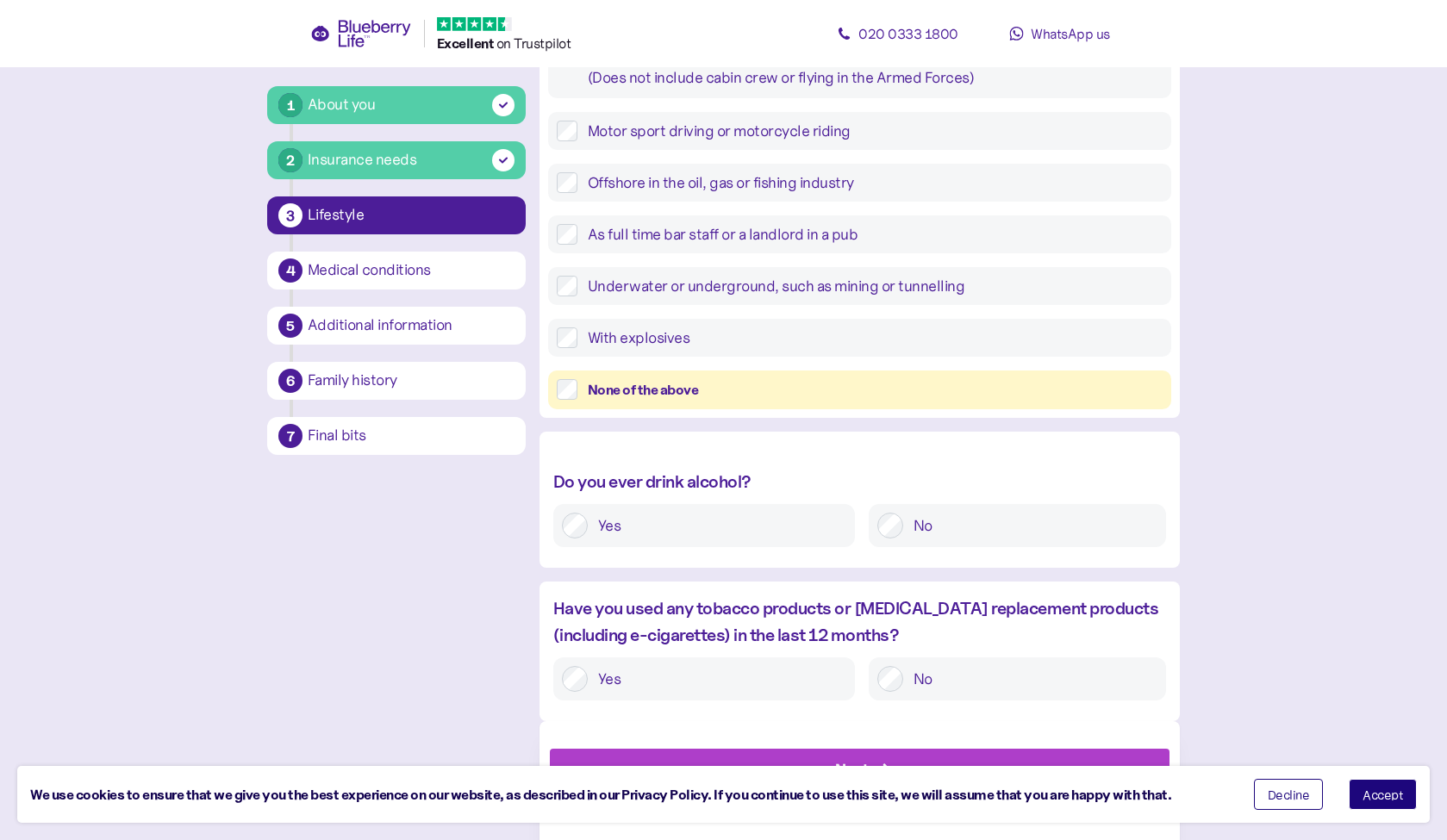
scroll to position [465, 0]
click at [819, 757] on div "Next" at bounding box center [863, 770] width 581 height 42
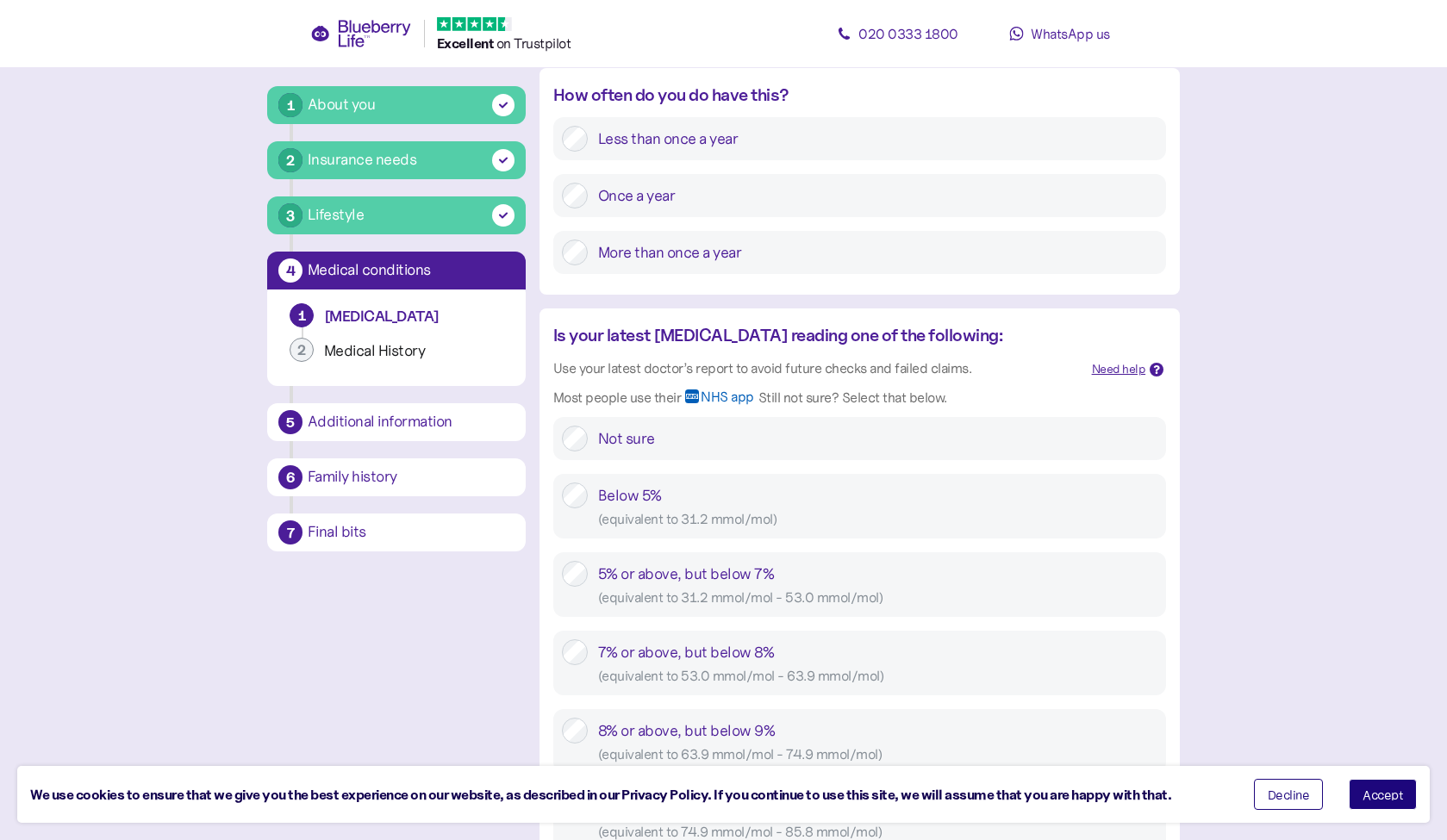
scroll to position [405, 0]
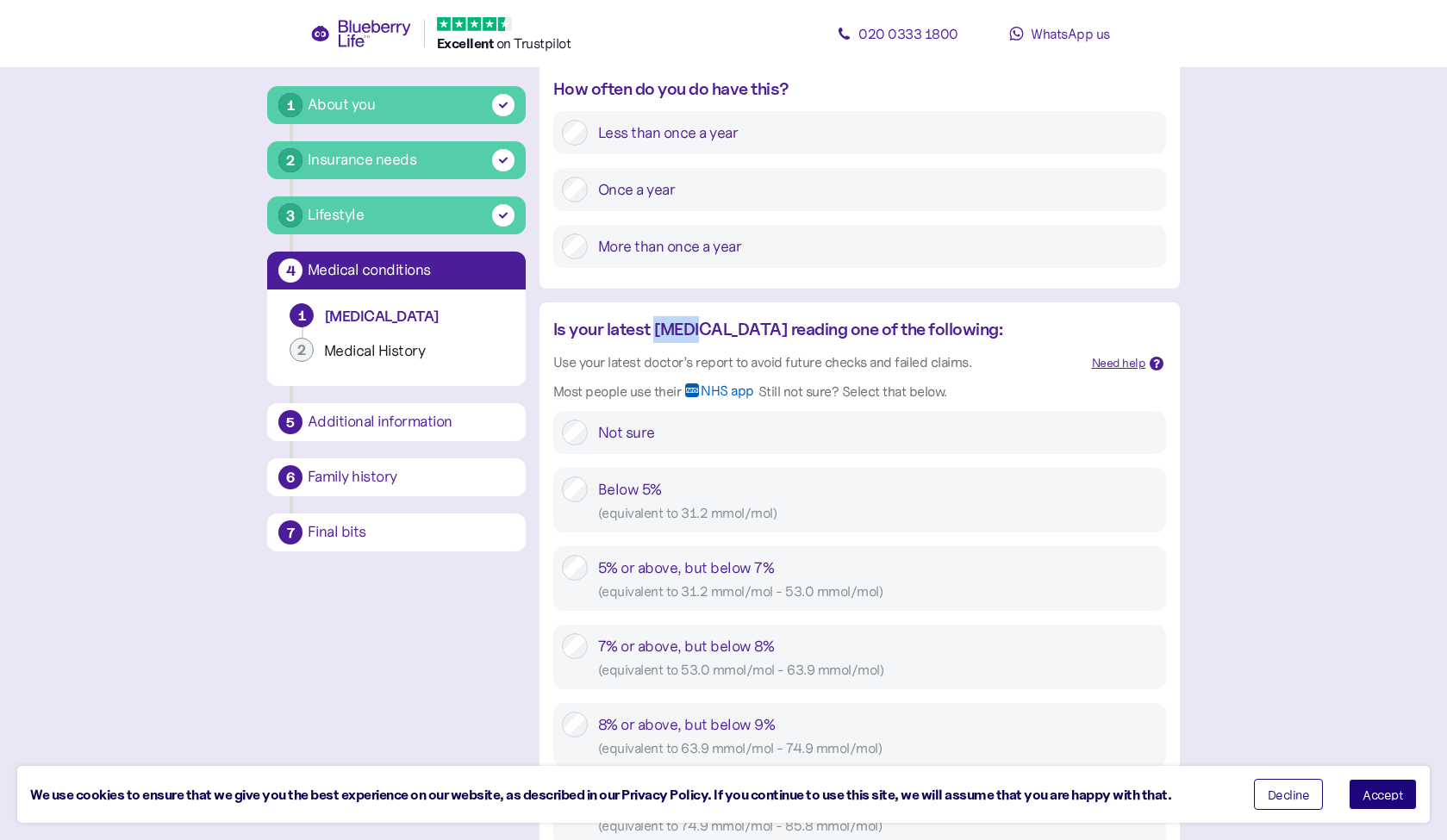
drag, startPoint x: 707, startPoint y: 326, endPoint x: 655, endPoint y: 330, distance: 52.2
click at [655, 330] on div "Is your latest HbA1c reading one of the following:" at bounding box center [816, 330] width 525 height 27
copy div "HbA1c"
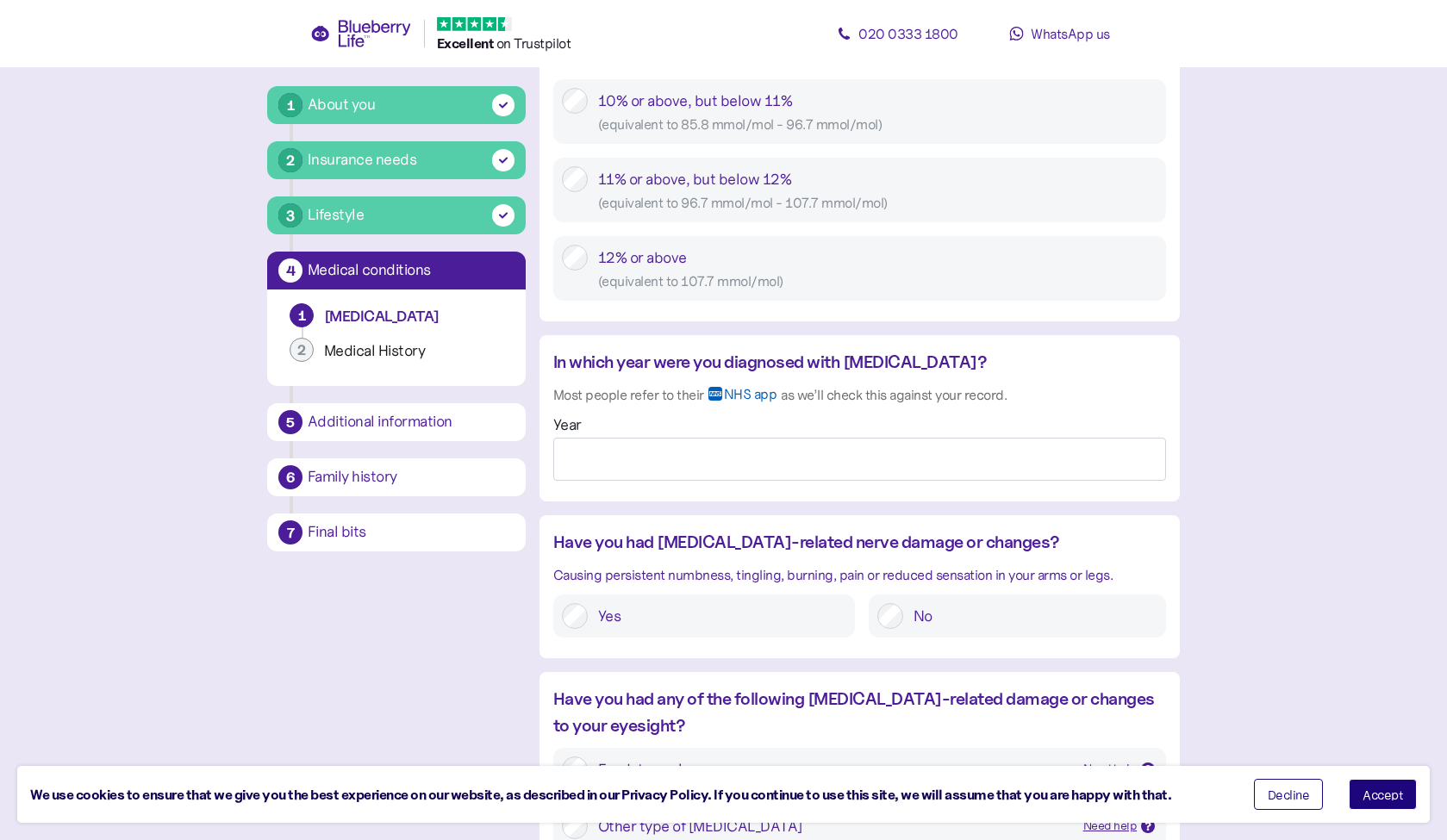
scroll to position [1188, 0]
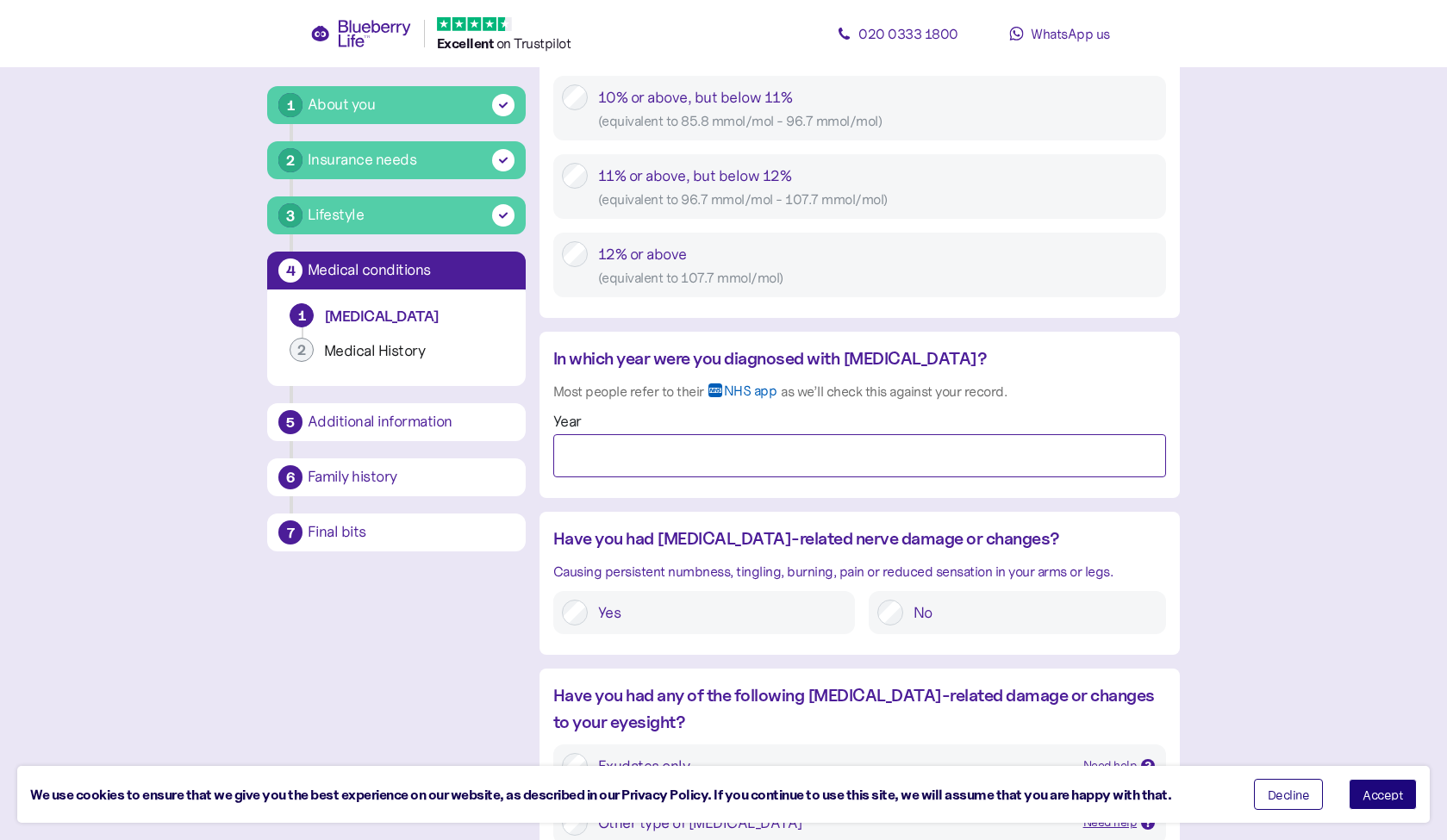
click at [592, 435] on input "Year" at bounding box center [859, 456] width 613 height 44
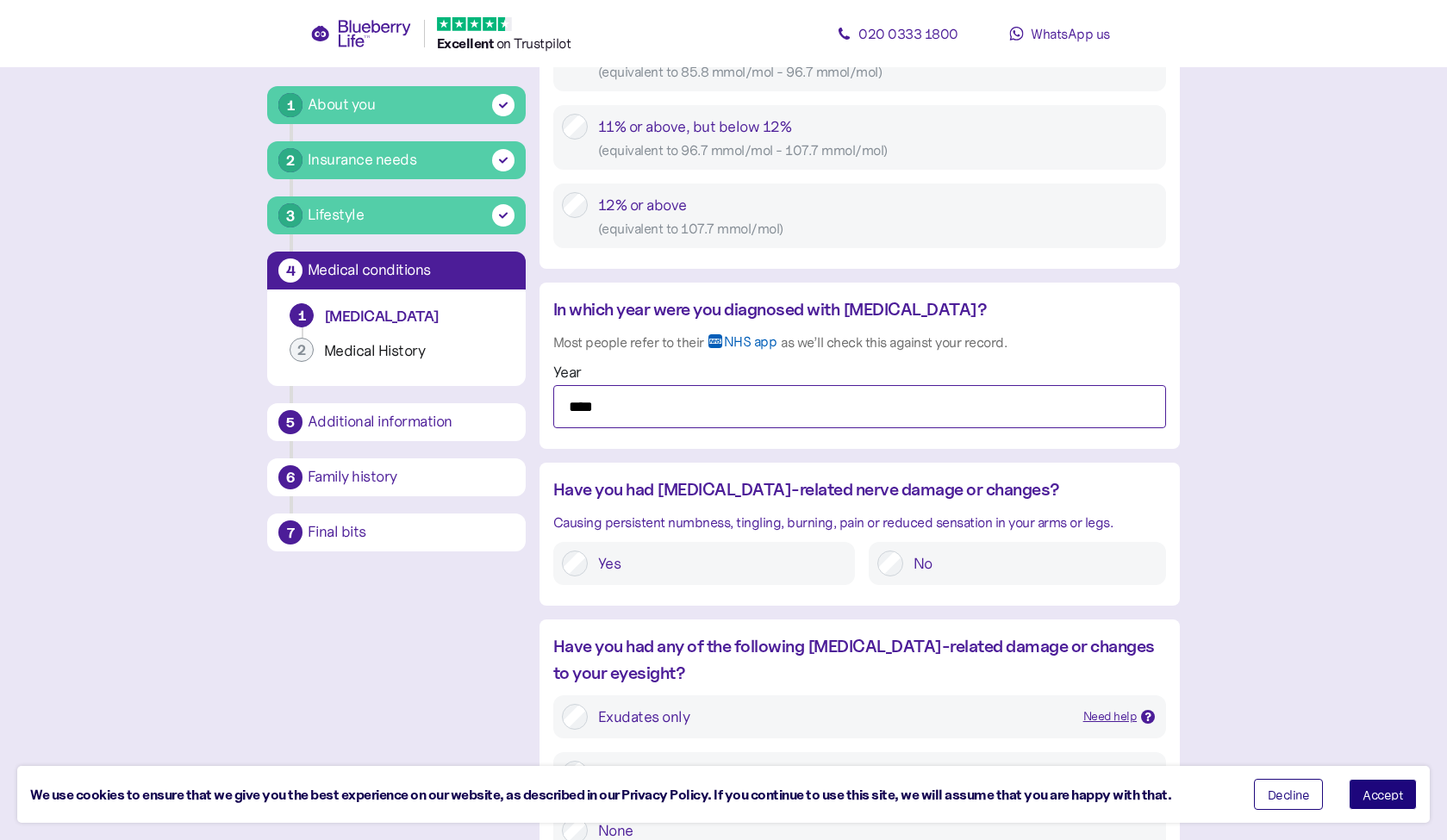
scroll to position [1248, 0]
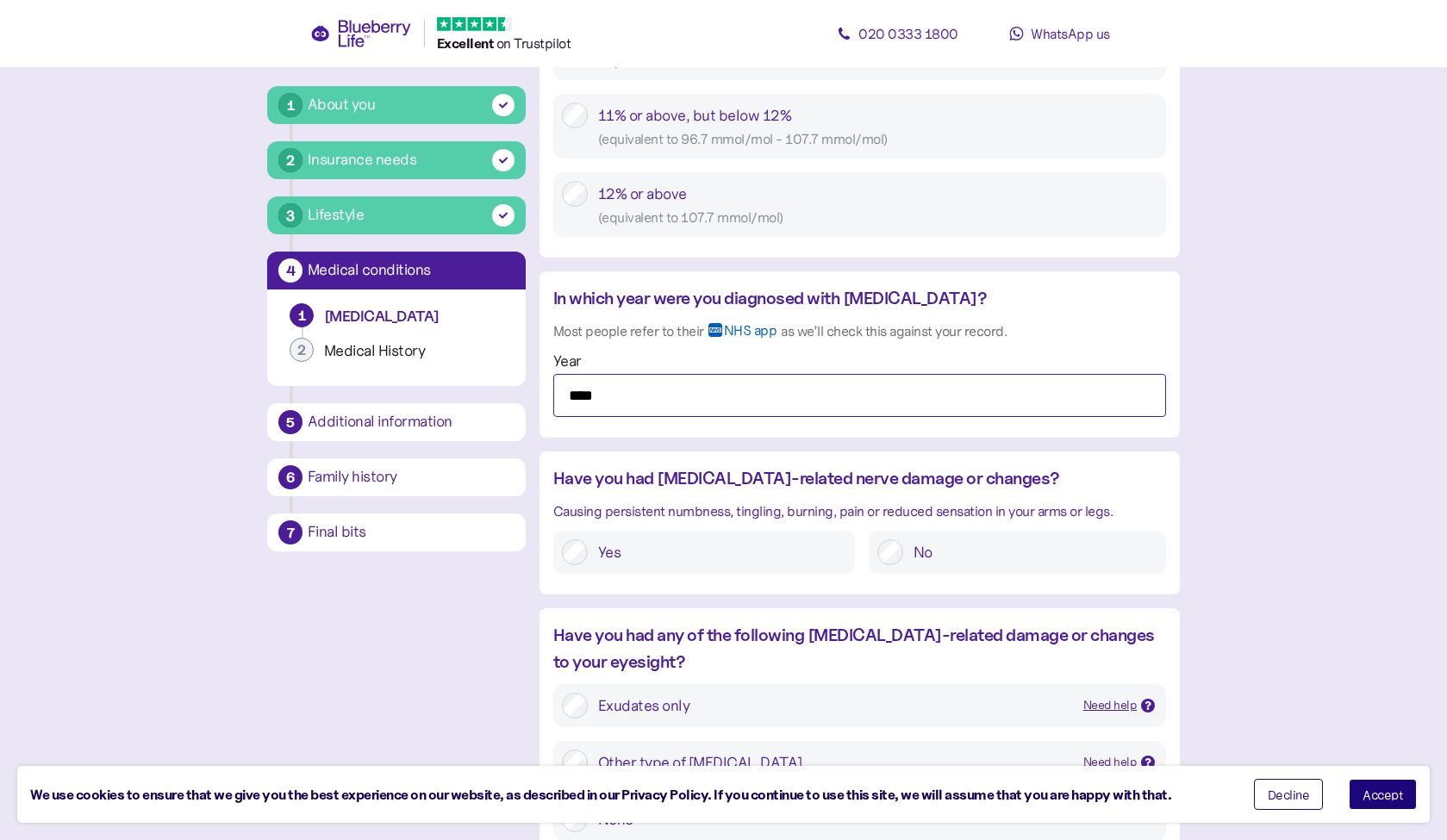
type input "****"
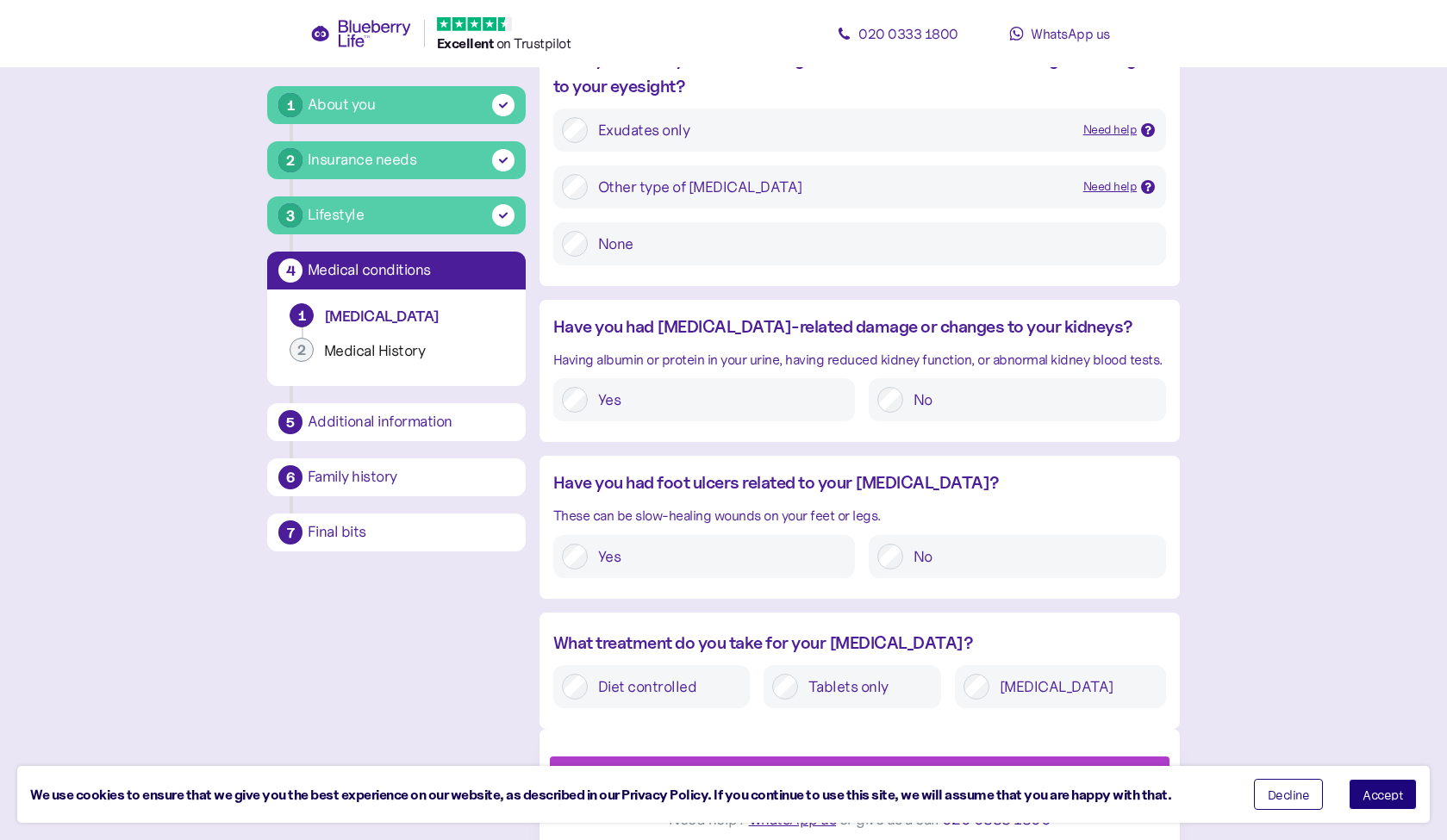
scroll to position [1823, 0]
click at [828, 675] on label "Tablets only" at bounding box center [864, 687] width 135 height 26
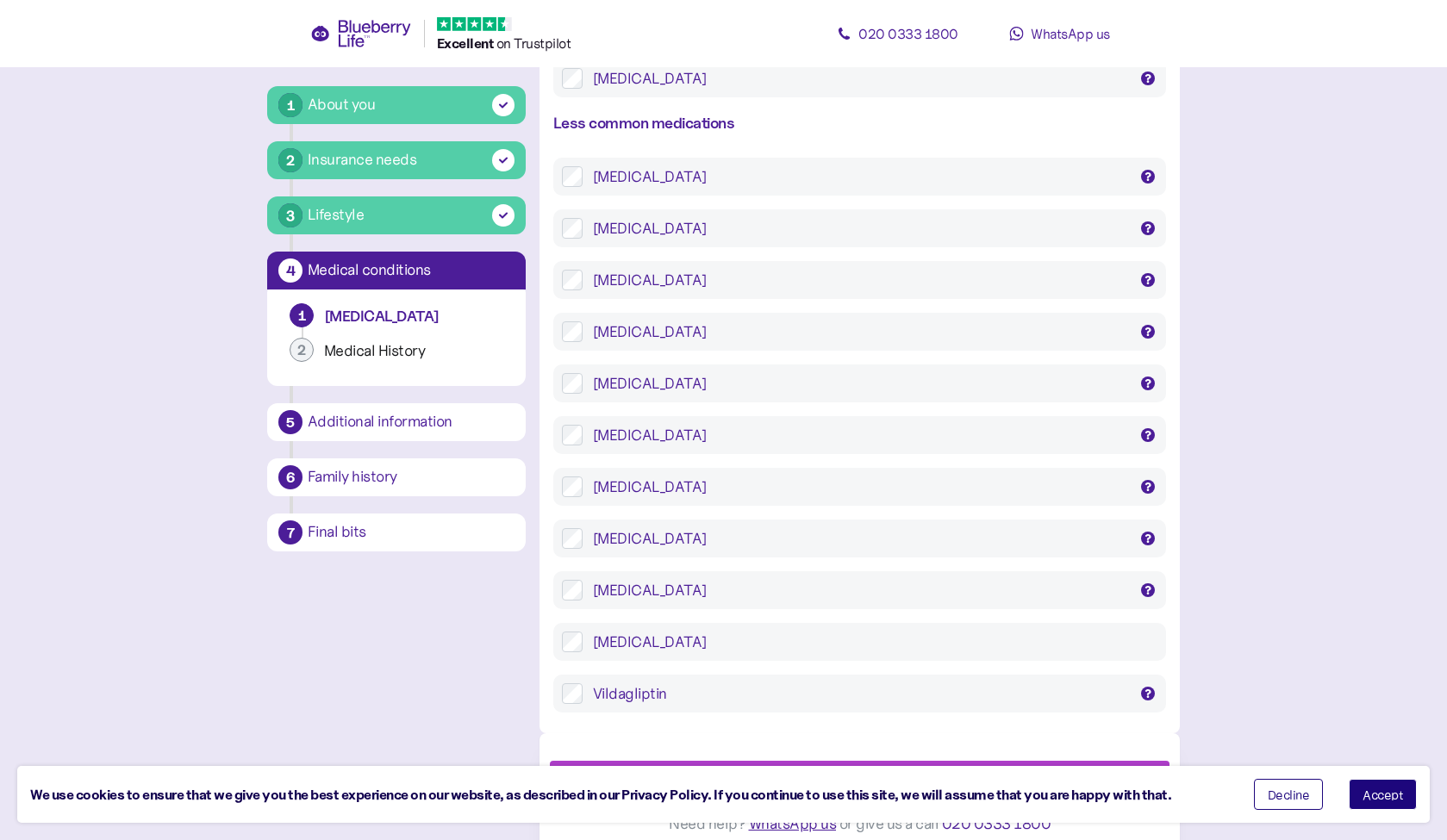
scroll to position [3275, 0]
click at [917, 775] on icon "button" at bounding box center [915, 783] width 15 height 15
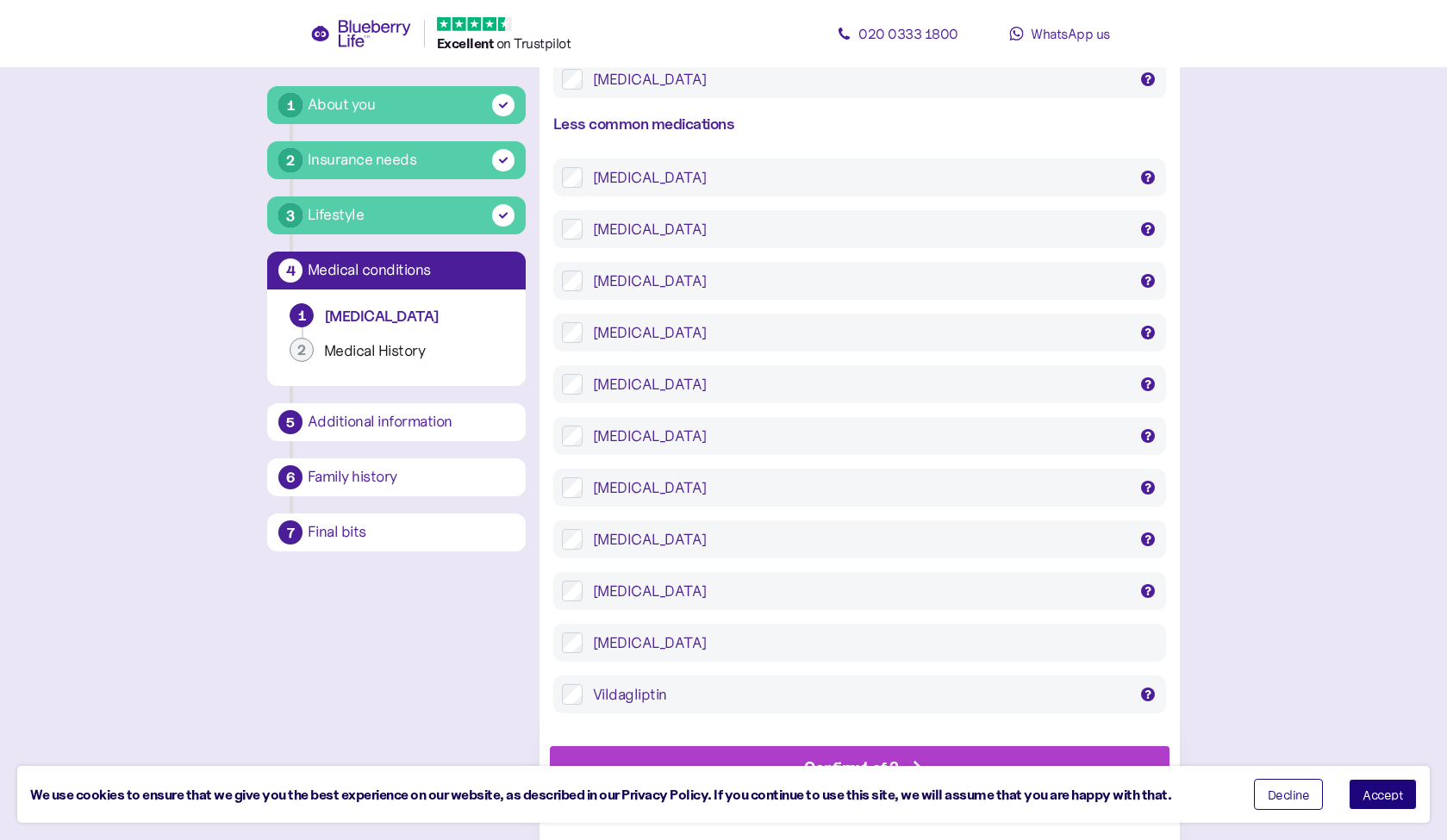
click at [820, 758] on div "Confirm 1 of 2" at bounding box center [852, 767] width 95 height 23
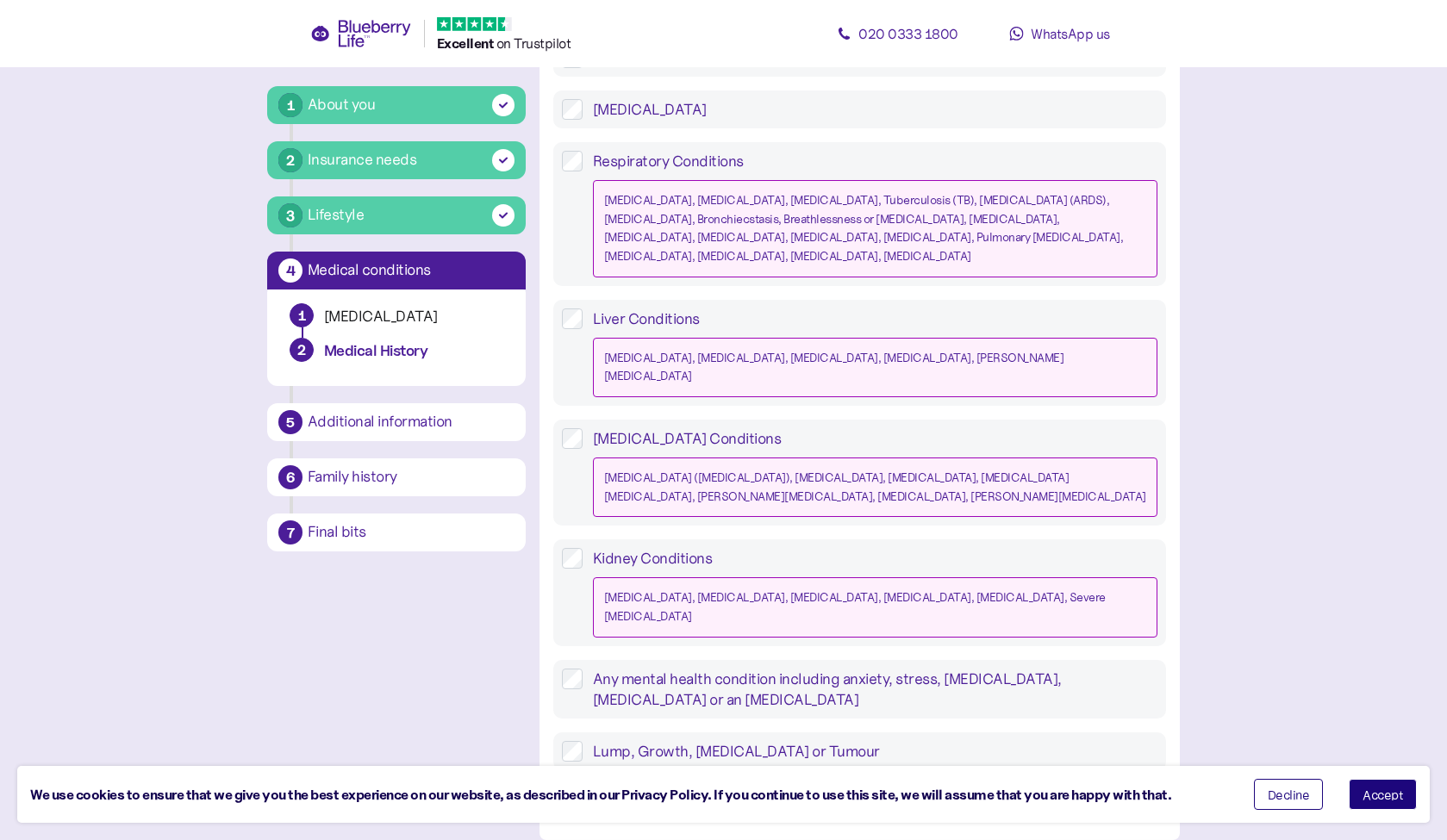
scroll to position [1484, 0]
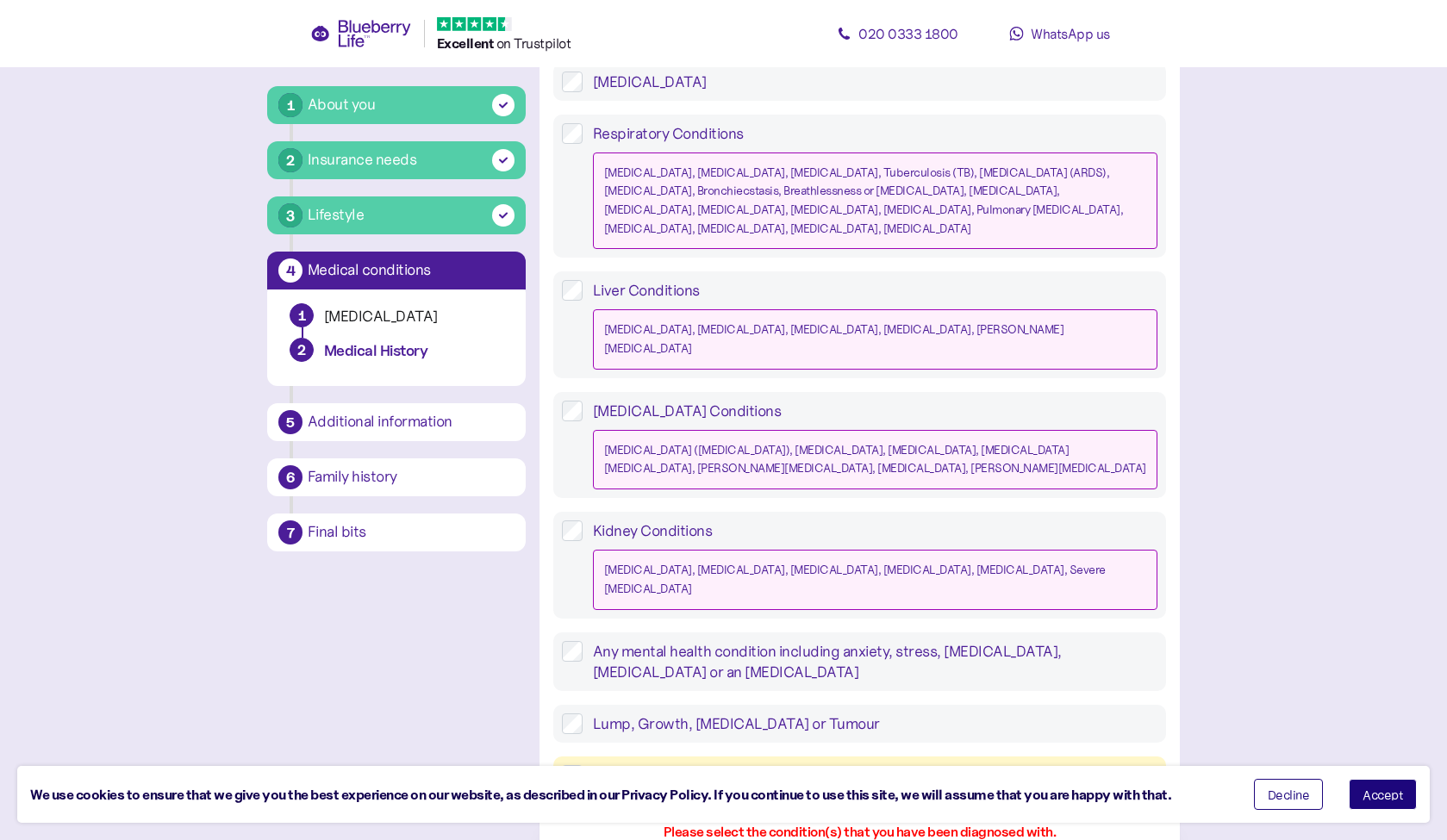
scroll to position [1543, 0]
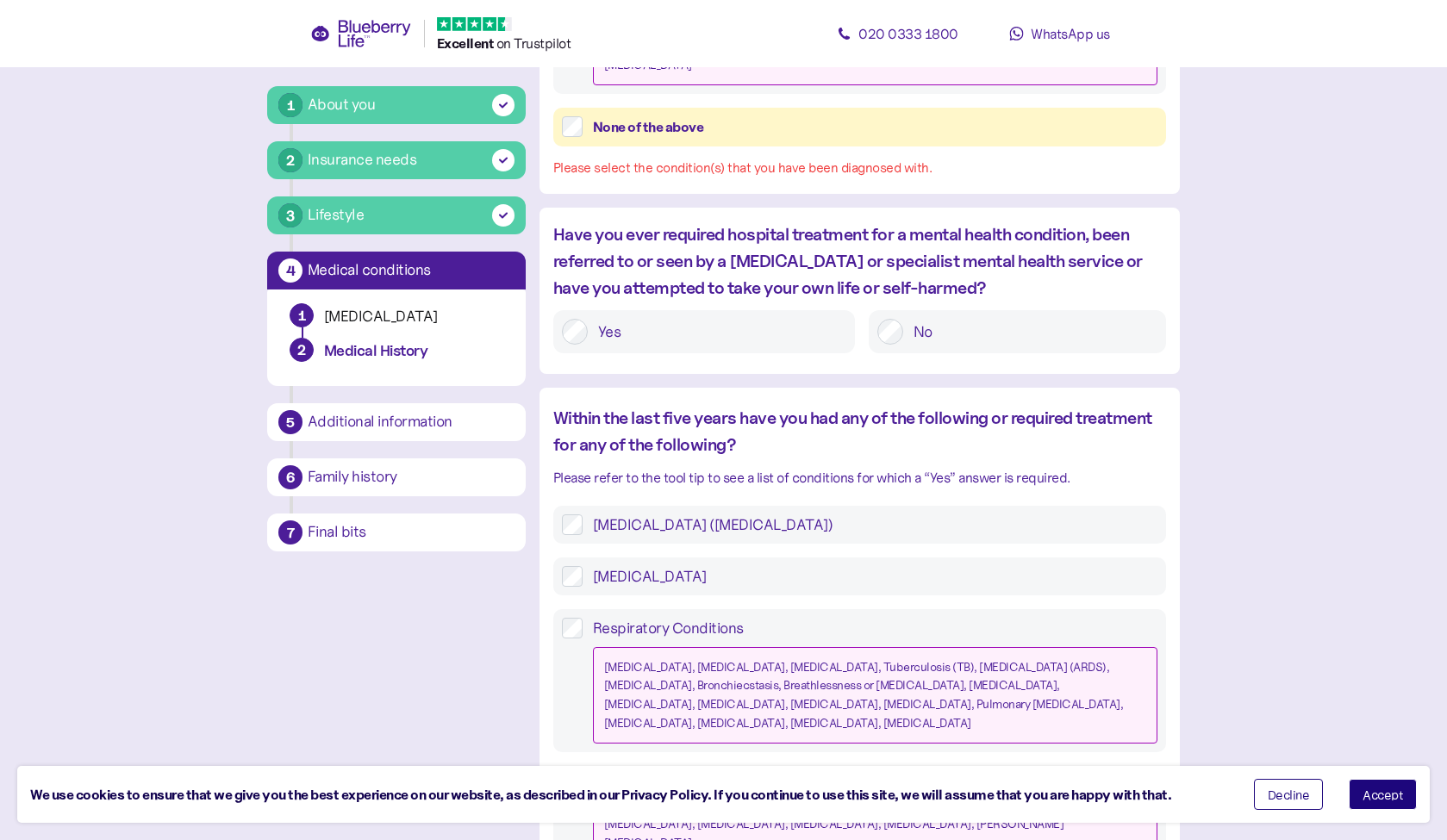
scroll to position [1029, 0]
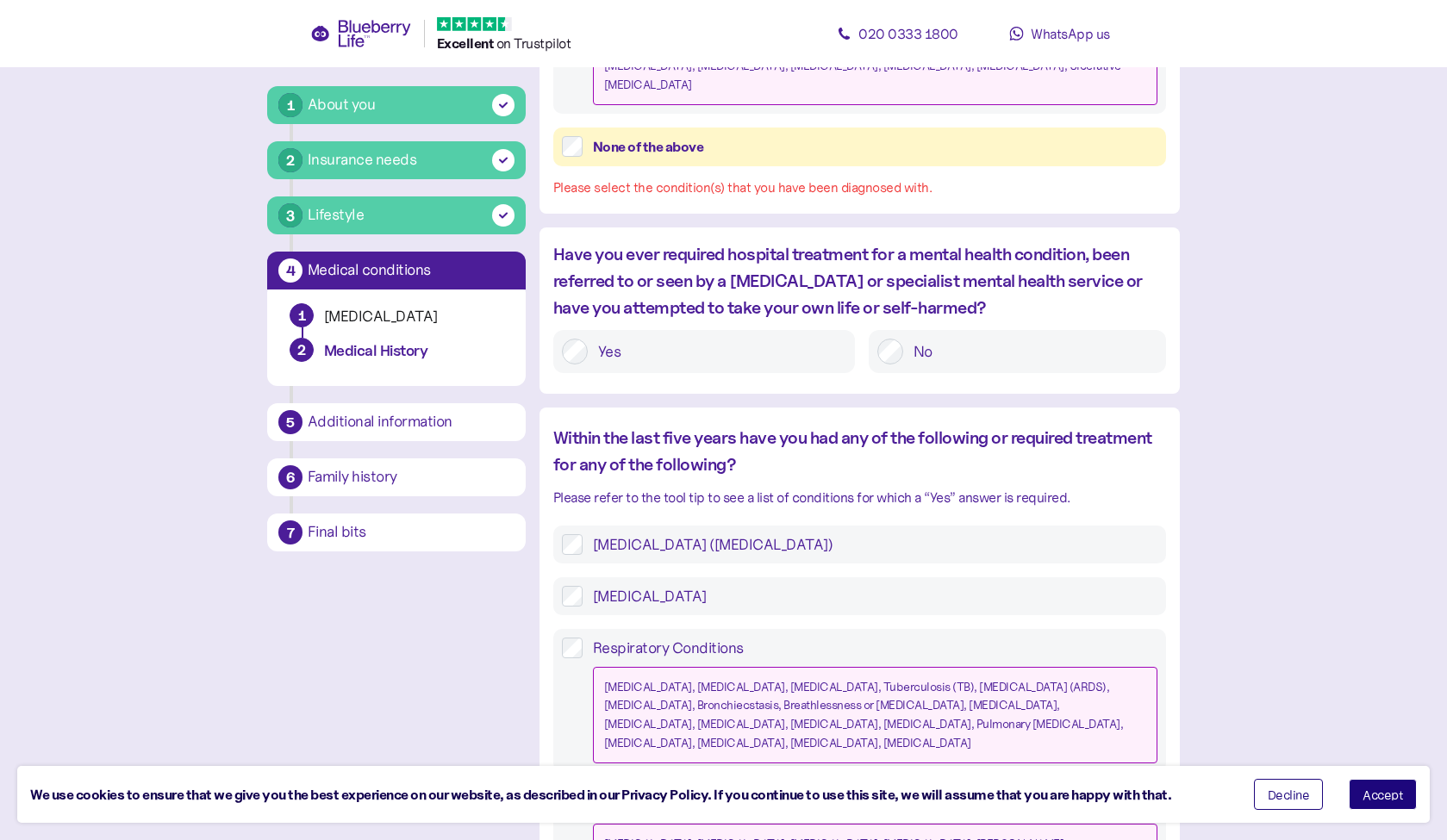
click at [694, 585] on label "High Cholesterol" at bounding box center [870, 595] width 575 height 20
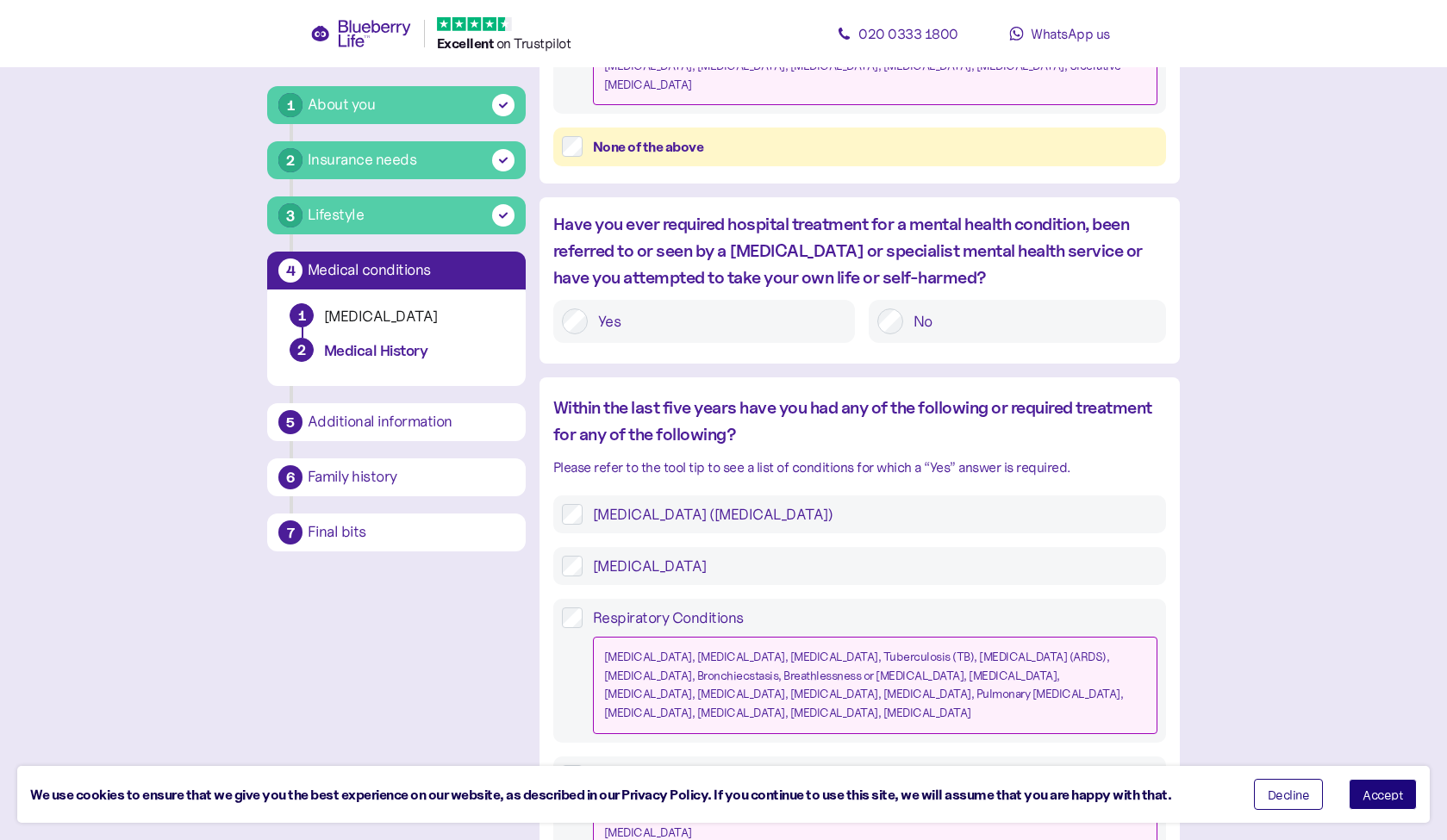
click at [656, 555] on label "High Cholesterol" at bounding box center [870, 565] width 575 height 20
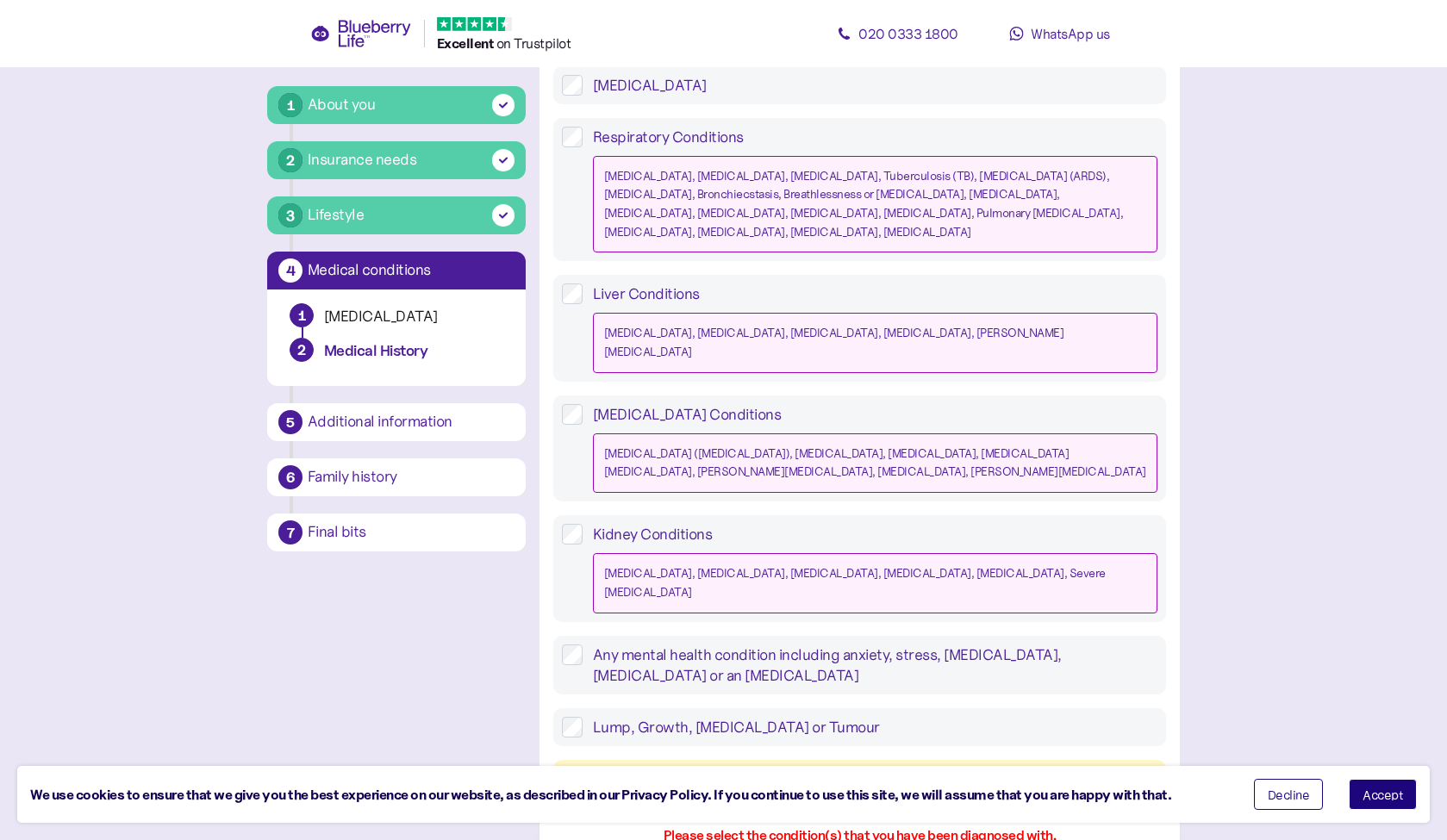
click at [1281, 793] on span "Decline" at bounding box center [1289, 795] width 43 height 12
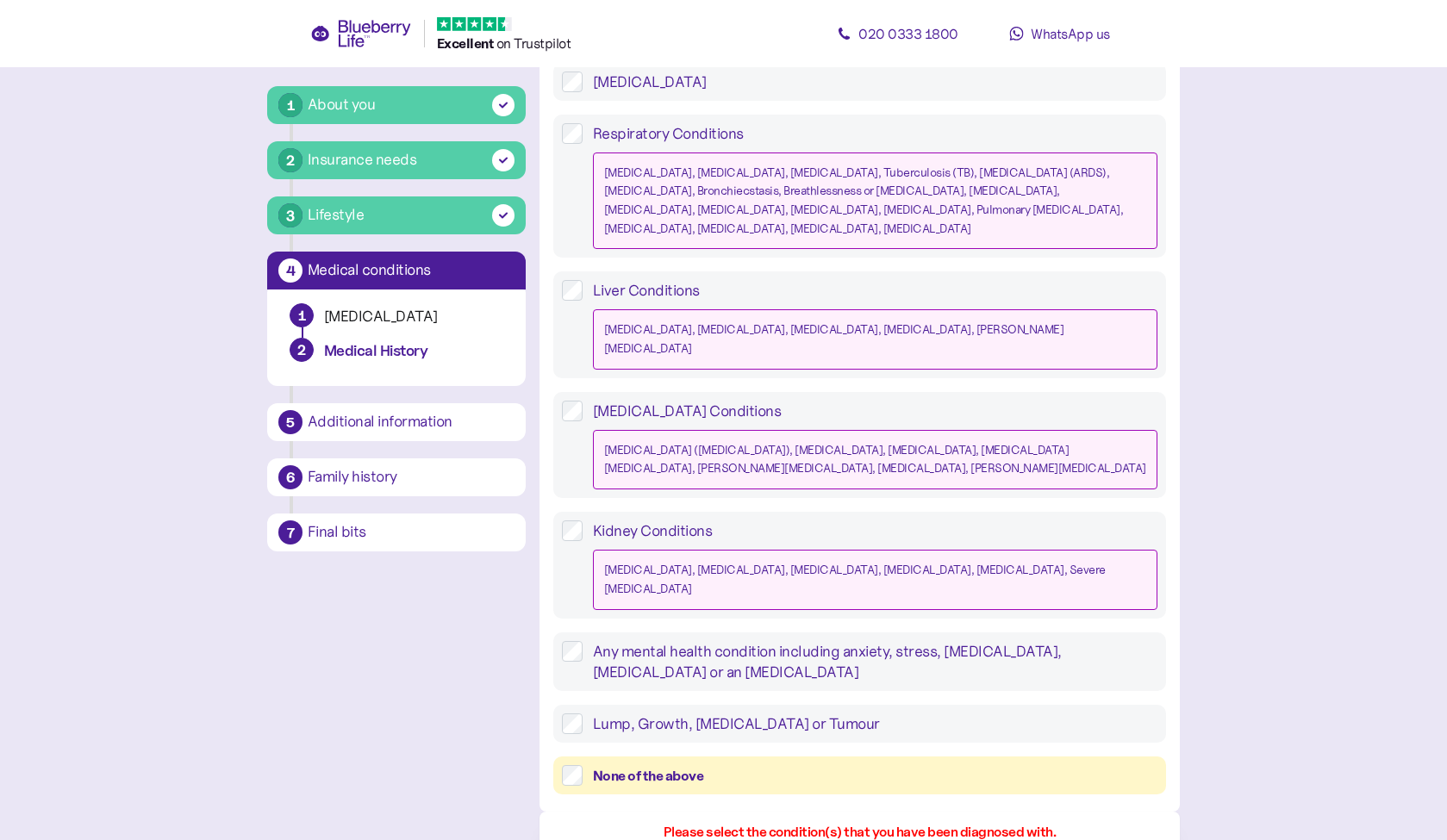
scroll to position [1543, 0]
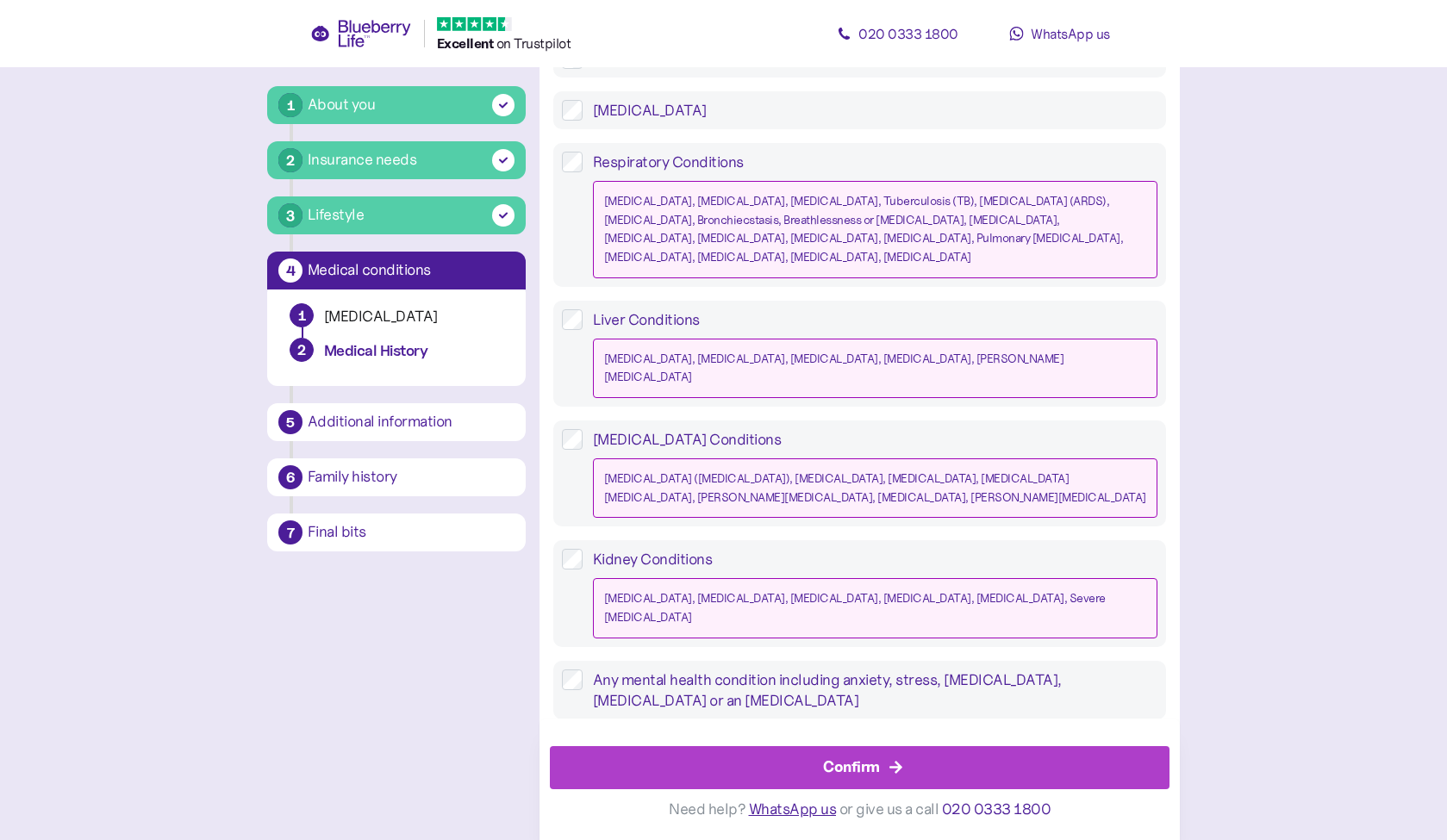
scroll to position [1484, 0]
click at [858, 765] on div "Confirm" at bounding box center [851, 767] width 57 height 23
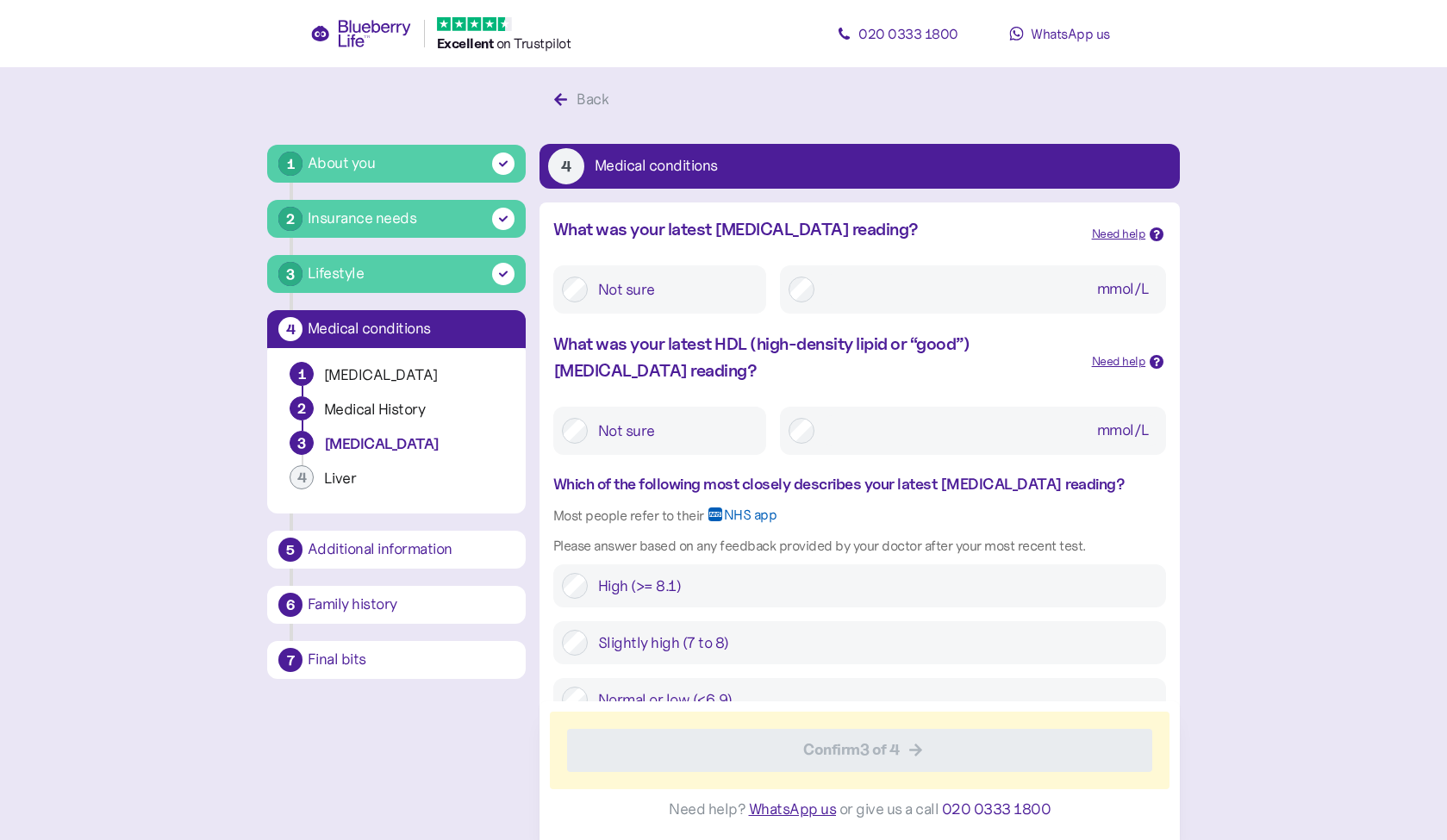
scroll to position [16, 0]
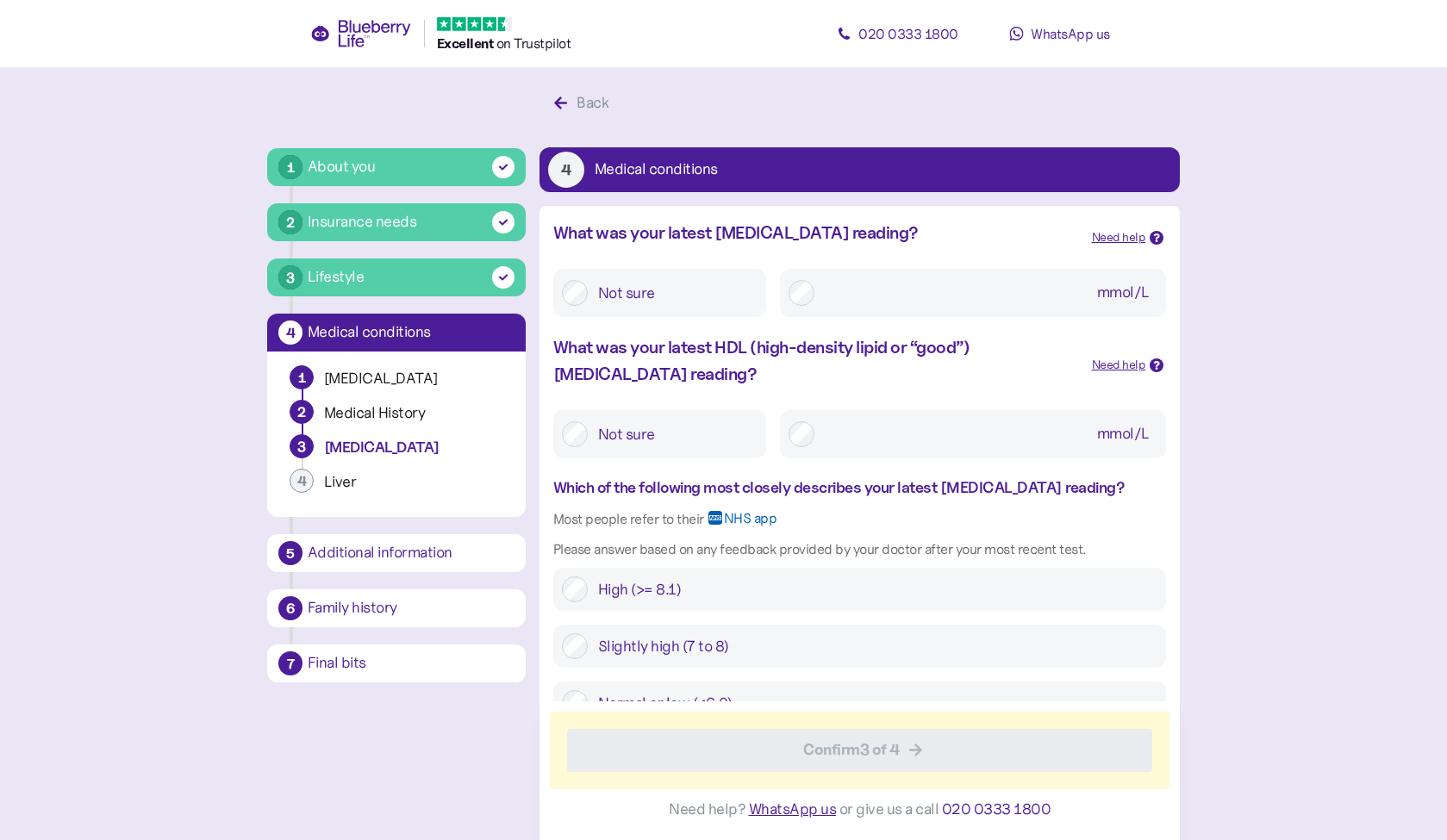
click at [592, 433] on label "Not sure" at bounding box center [672, 435] width 169 height 31
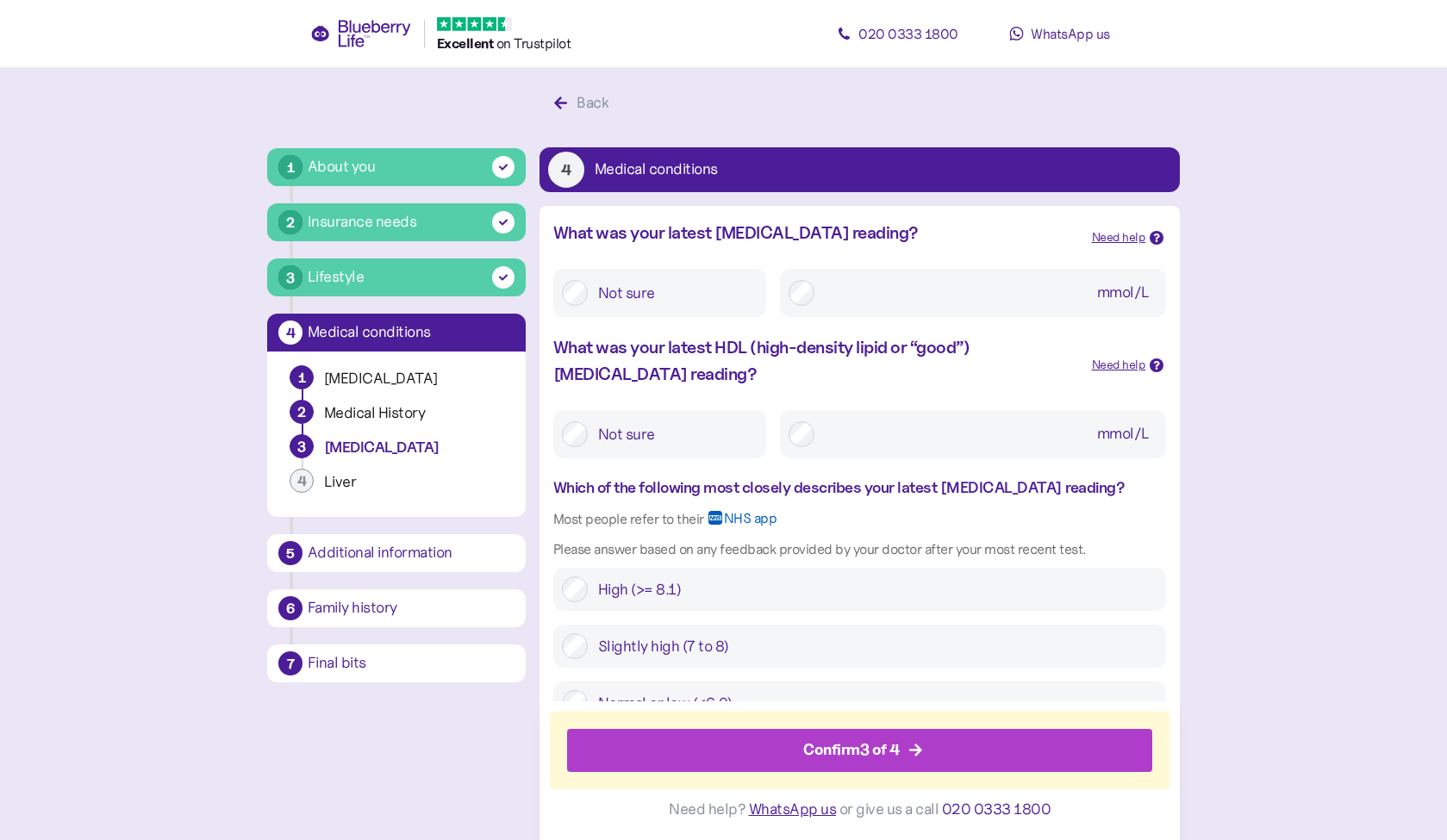
click at [839, 750] on div "Confirm 3 of 4" at bounding box center [852, 750] width 97 height 23
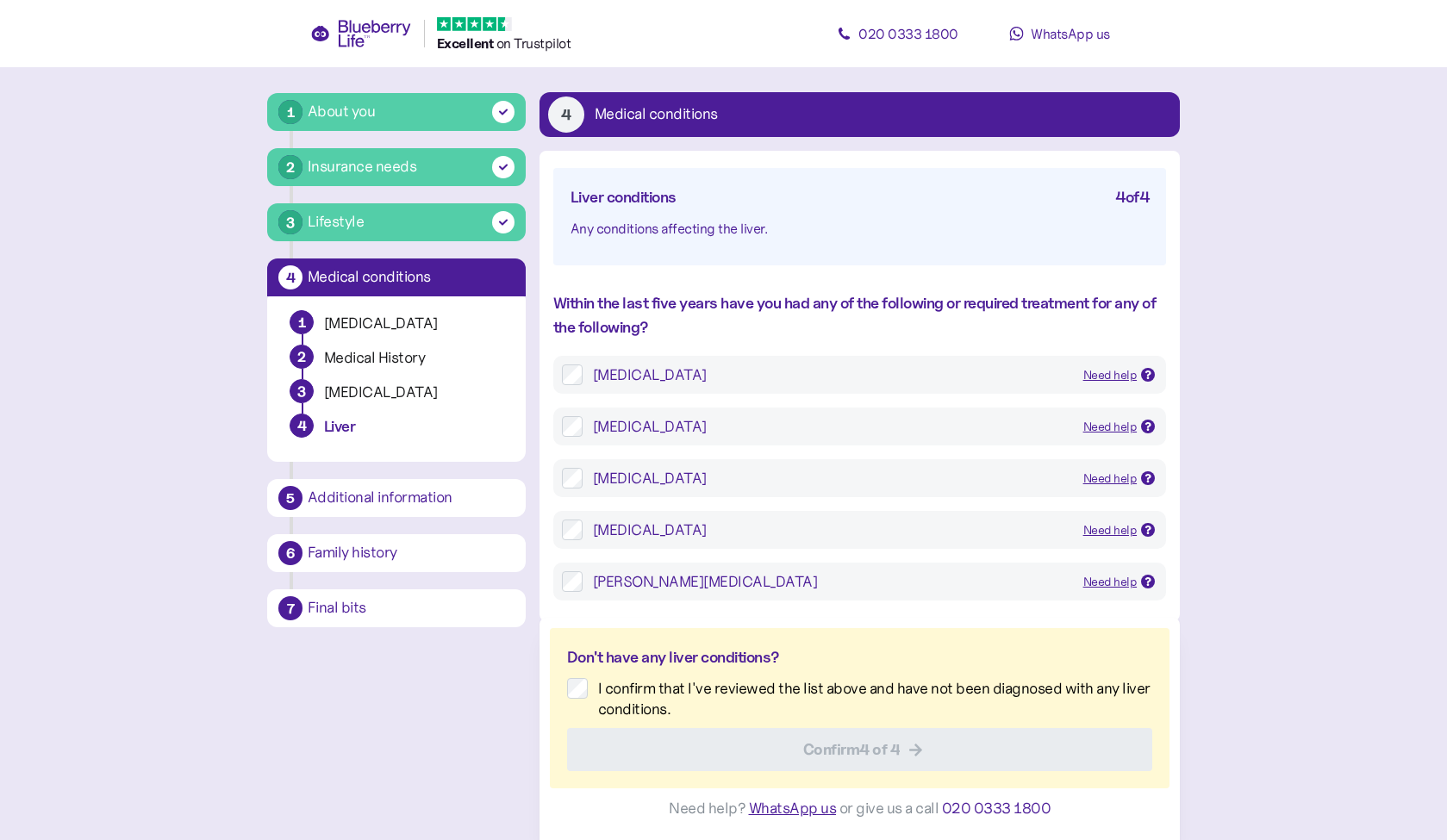
scroll to position [71, 0]
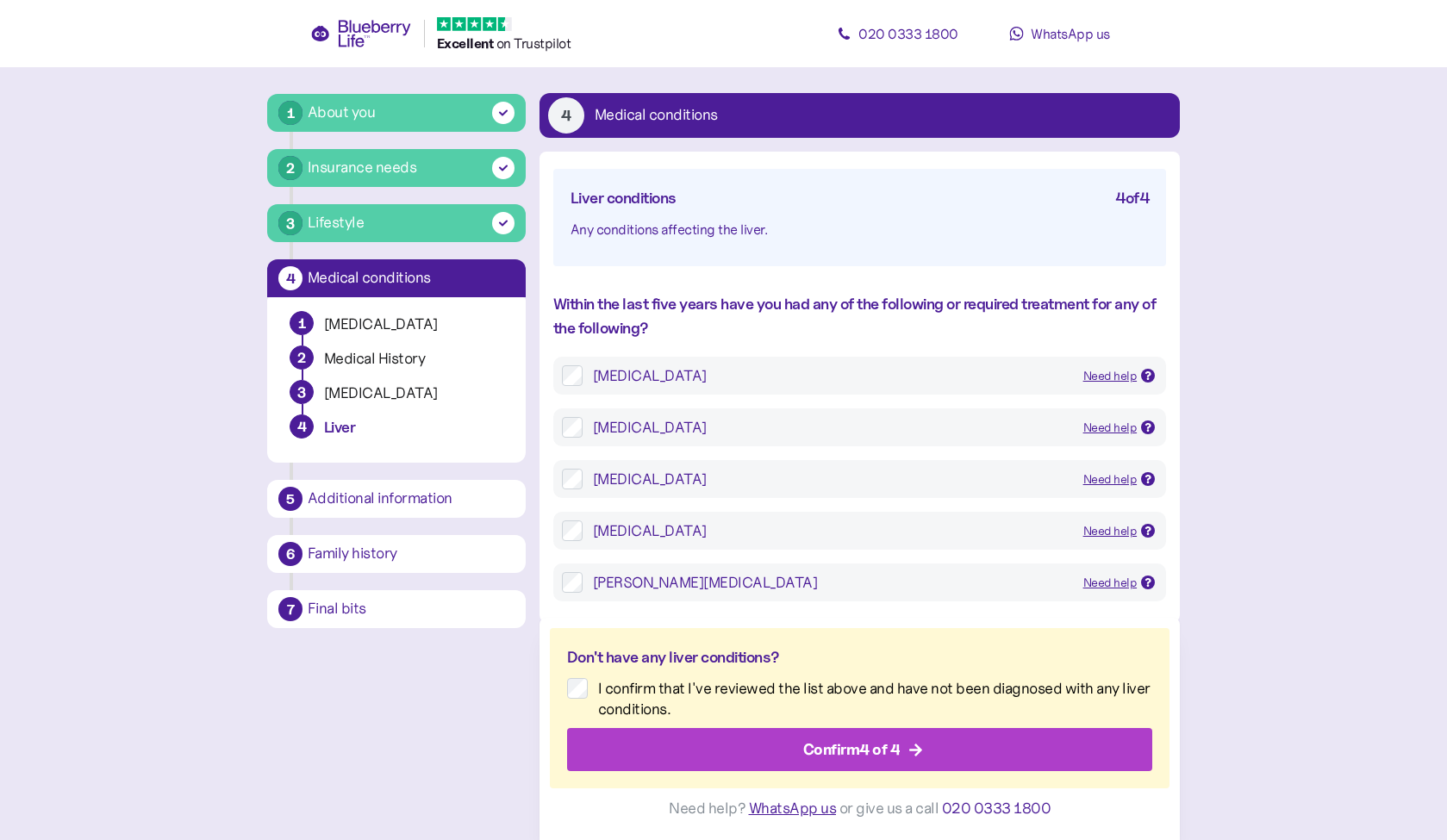
click at [844, 742] on div "Confirm 4 of 4" at bounding box center [852, 750] width 98 height 23
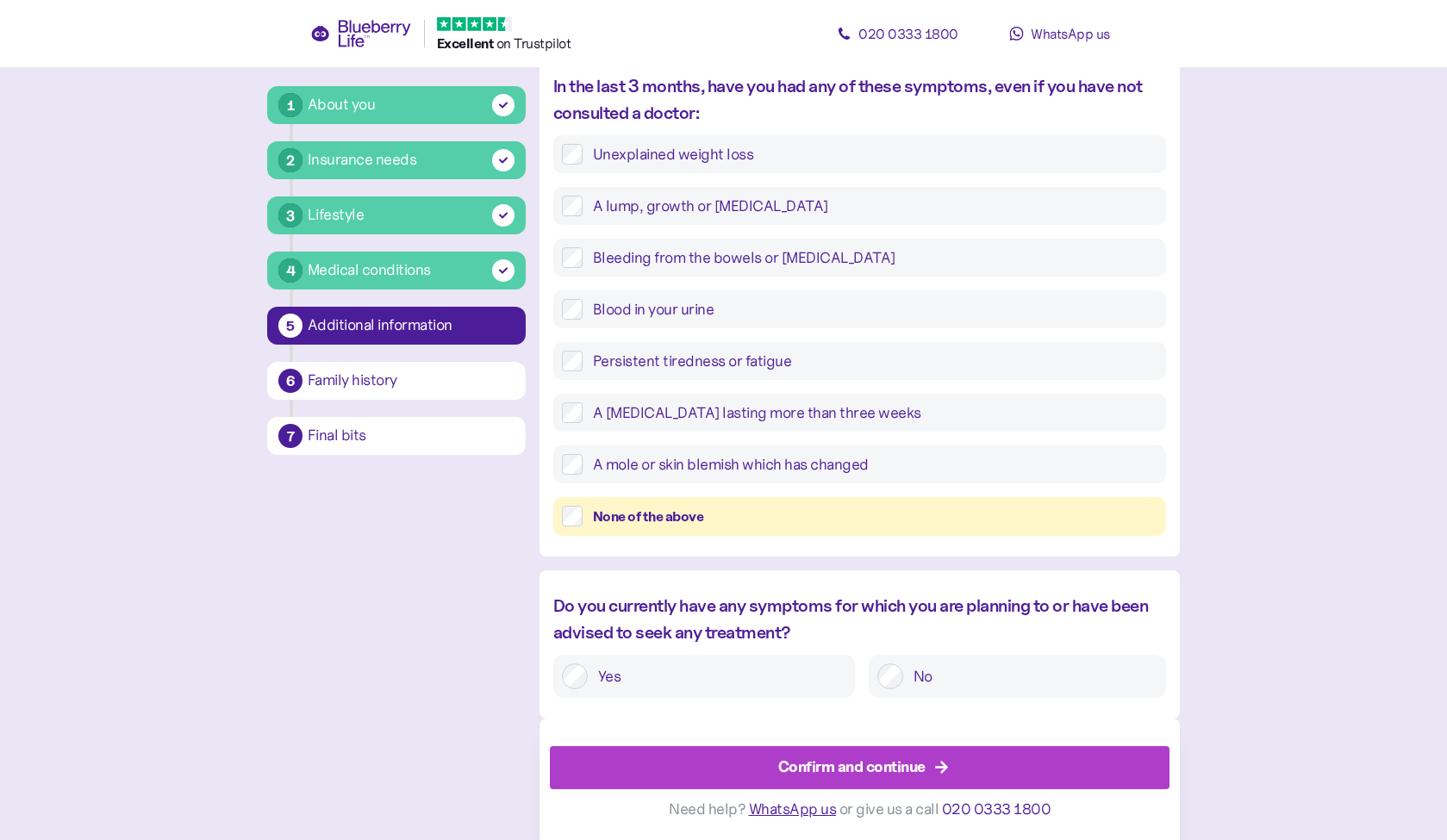
scroll to position [577, 0]
click at [829, 763] on div "Confirm and continue" at bounding box center [852, 767] width 147 height 23
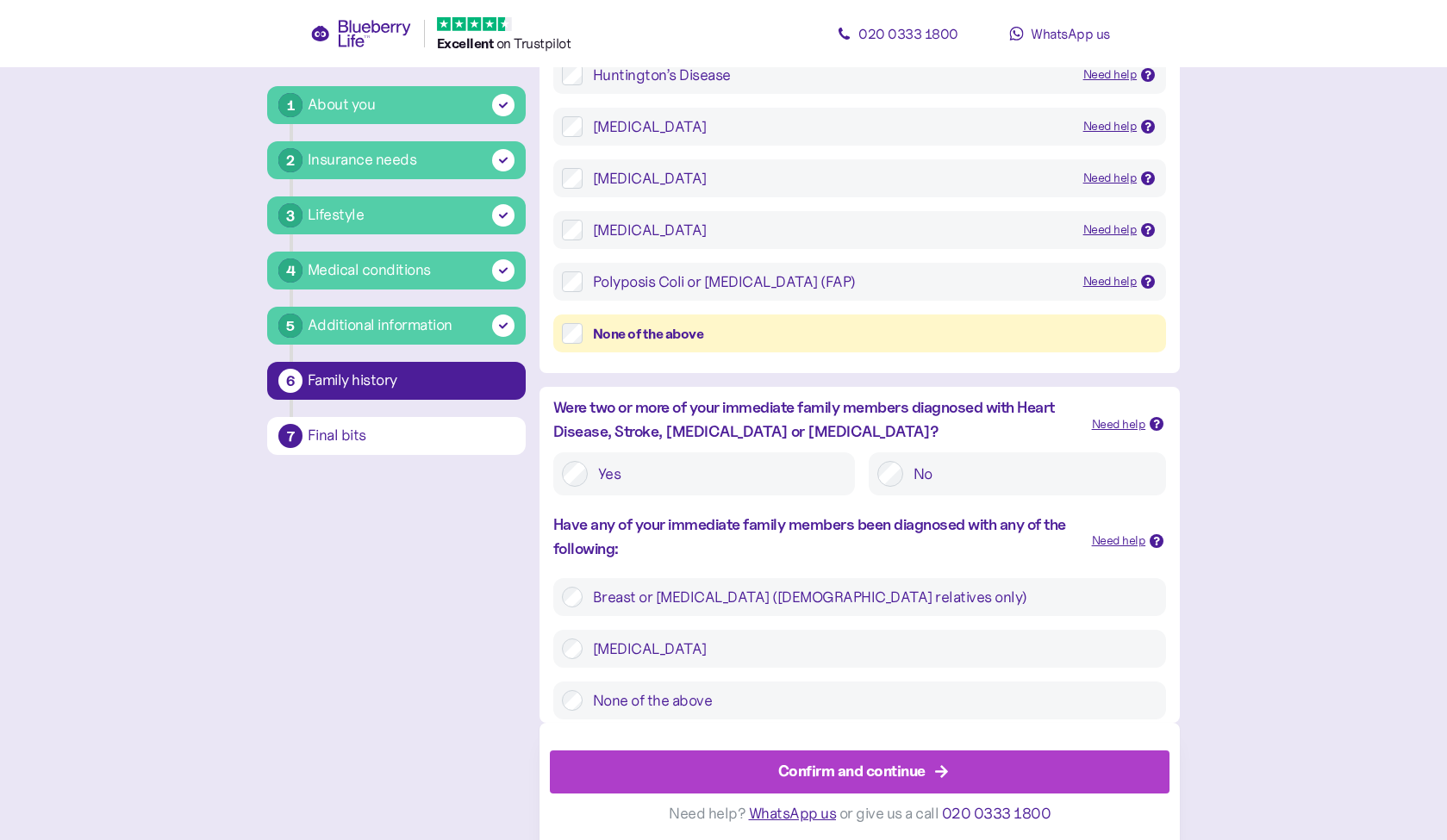
scroll to position [341, 0]
click at [687, 692] on label "None of the above" at bounding box center [870, 701] width 575 height 20
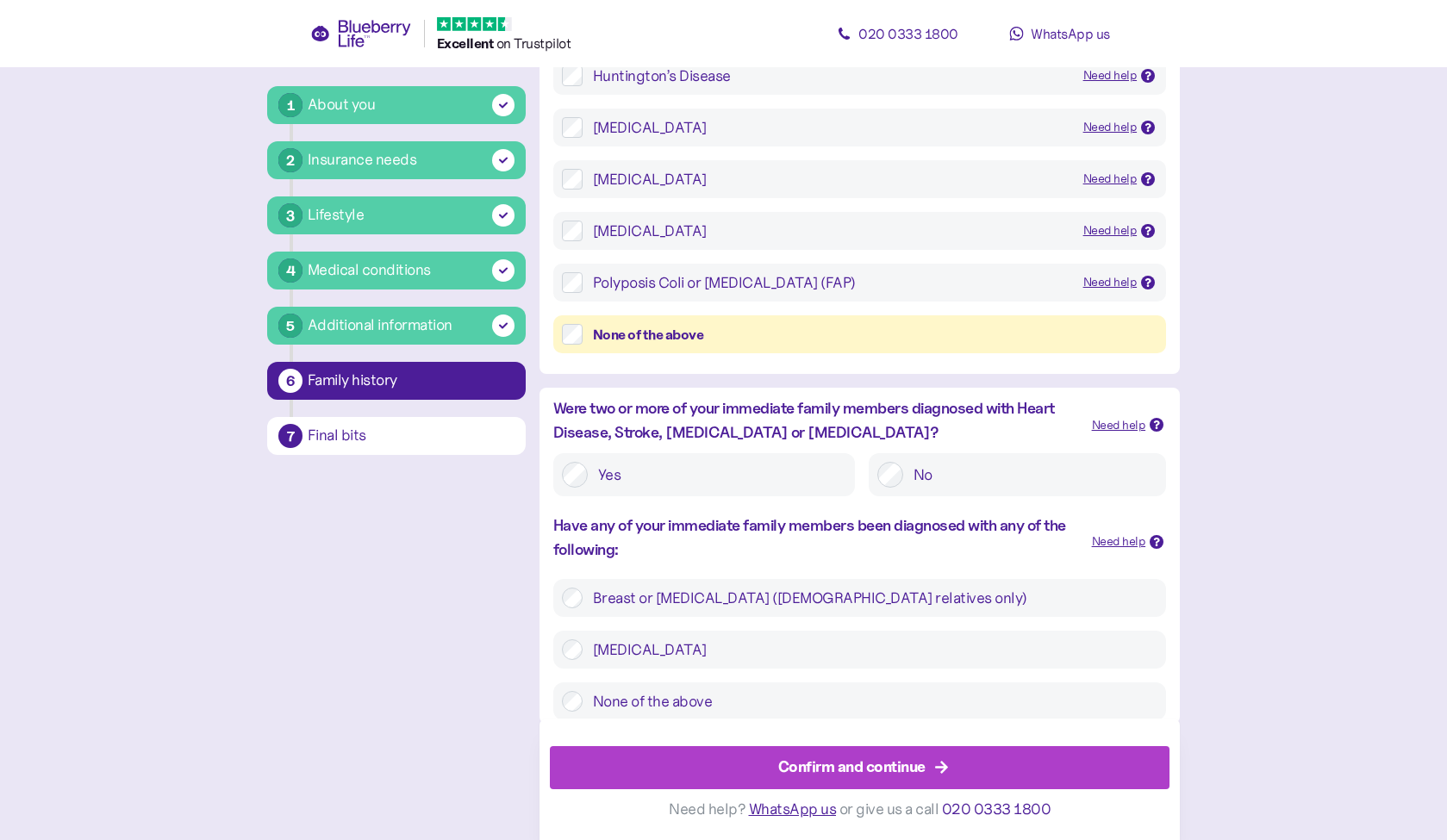
click at [833, 773] on div "Confirm and continue" at bounding box center [852, 767] width 147 height 23
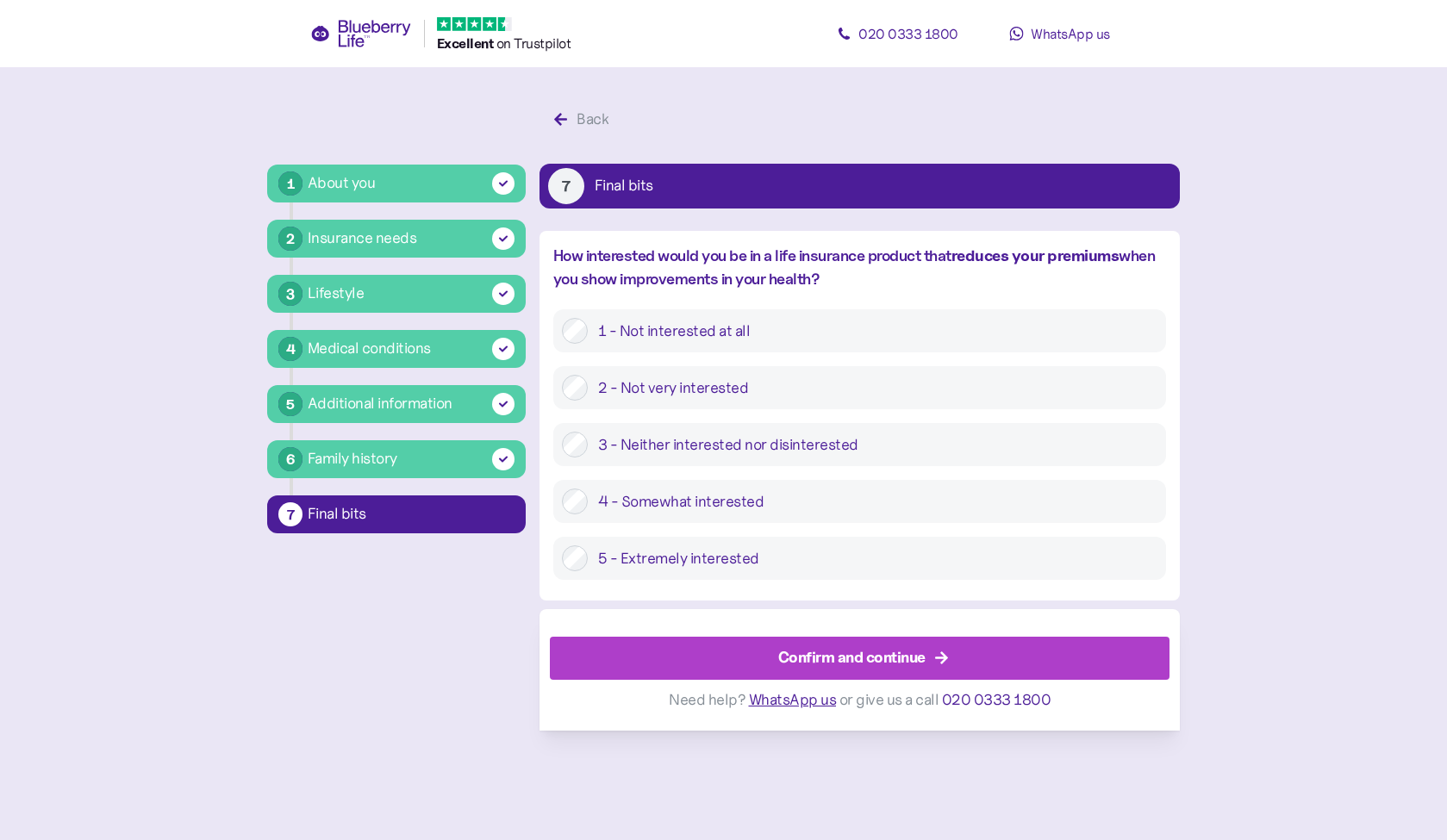
click at [796, 647] on div "Confirm and continue" at bounding box center [852, 658] width 147 height 23
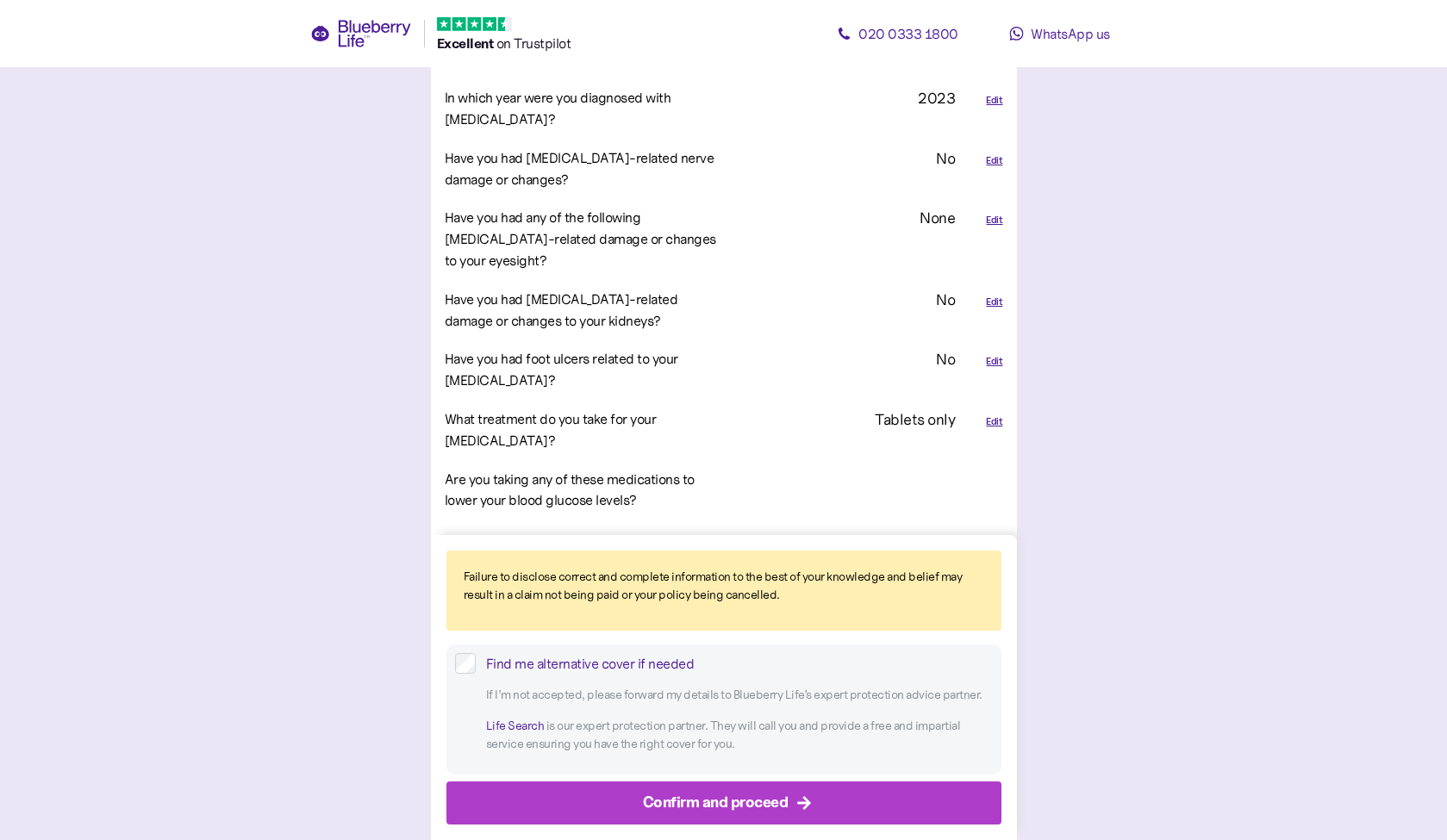
scroll to position [2199, 0]
click at [707, 798] on div "Confirm and proceed" at bounding box center [715, 802] width 145 height 23
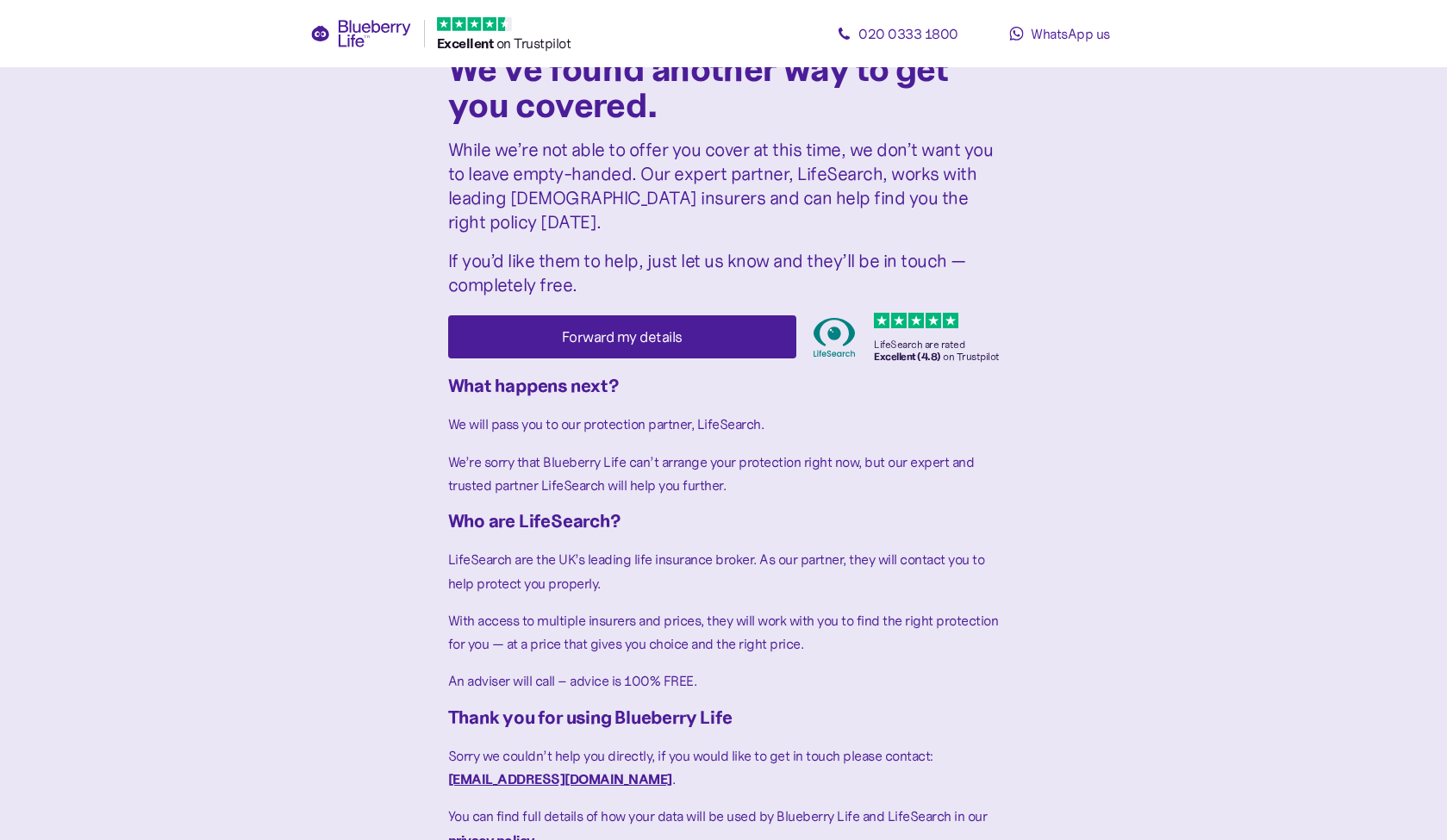
scroll to position [49, 0]
click at [611, 317] on span "Forward my details" at bounding box center [621, 338] width 121 height 42
